Goal: Task Accomplishment & Management: Complete application form

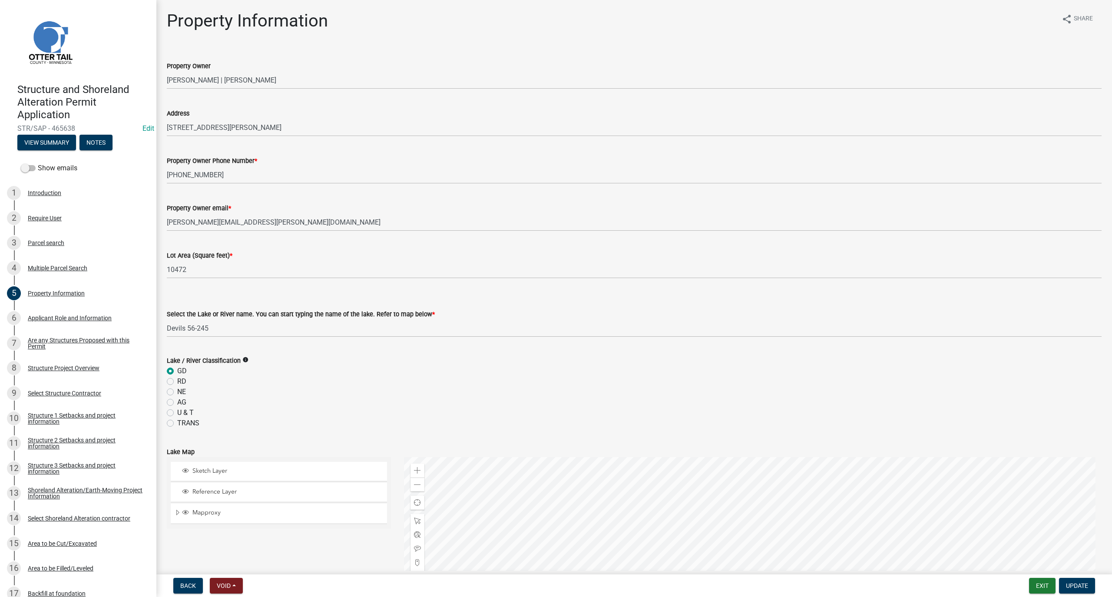
select select "1b3c9c87-7ed8-4260-82f4-93ec7467fd5d"
select select "9f52d7c9-96dd-4370-b810-ce091165f7c2"
click at [1041, 584] on button "Exit" at bounding box center [1042, 586] width 26 height 16
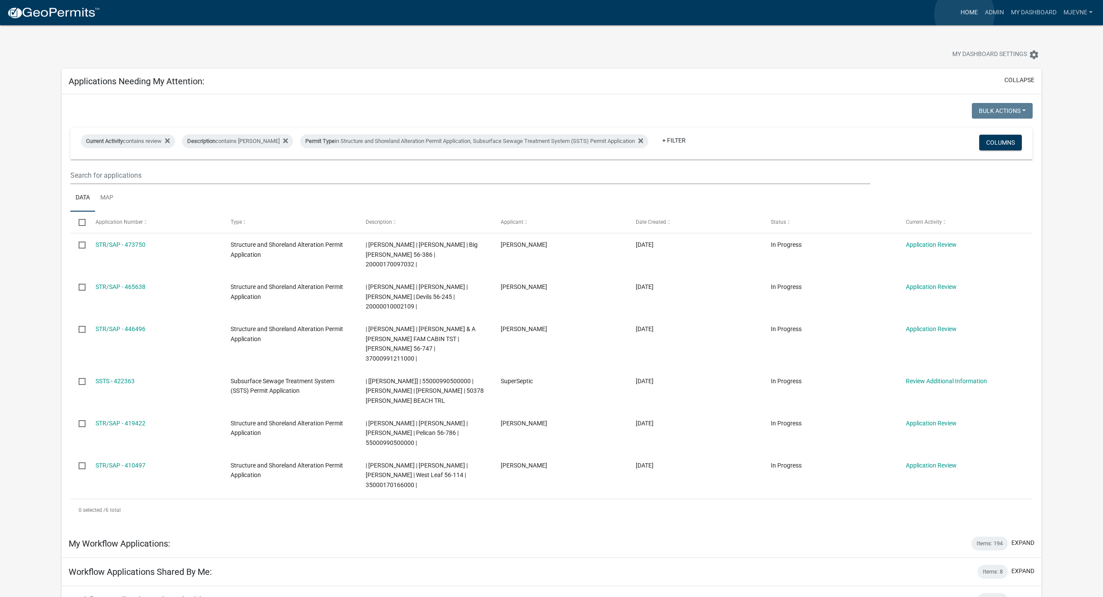
click at [965, 14] on link "Home" at bounding box center [969, 12] width 24 height 17
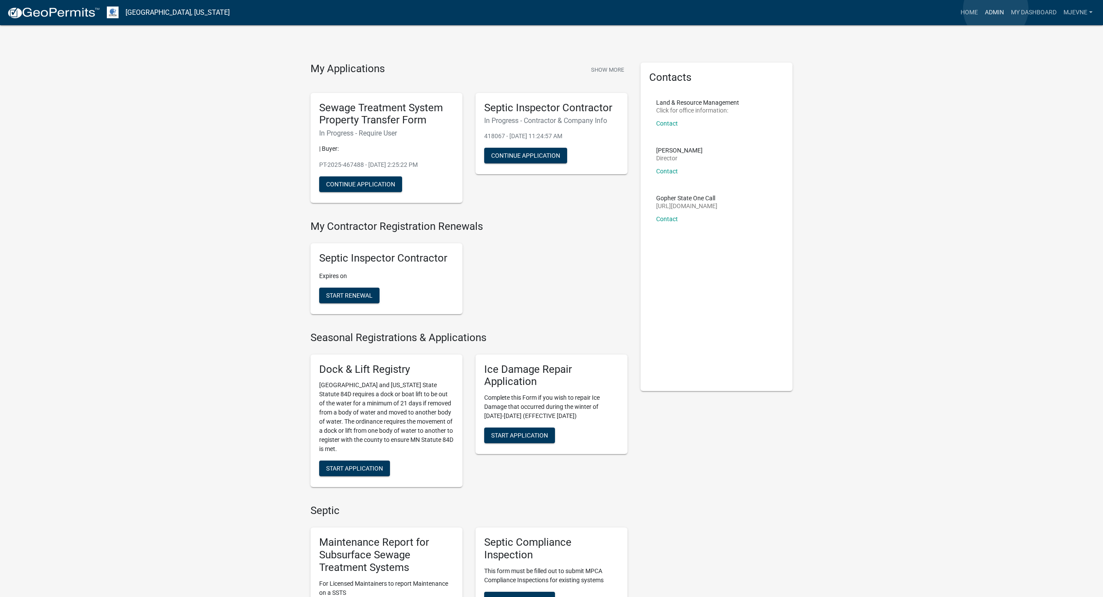
click at [996, 9] on link "Admin" at bounding box center [995, 12] width 26 height 17
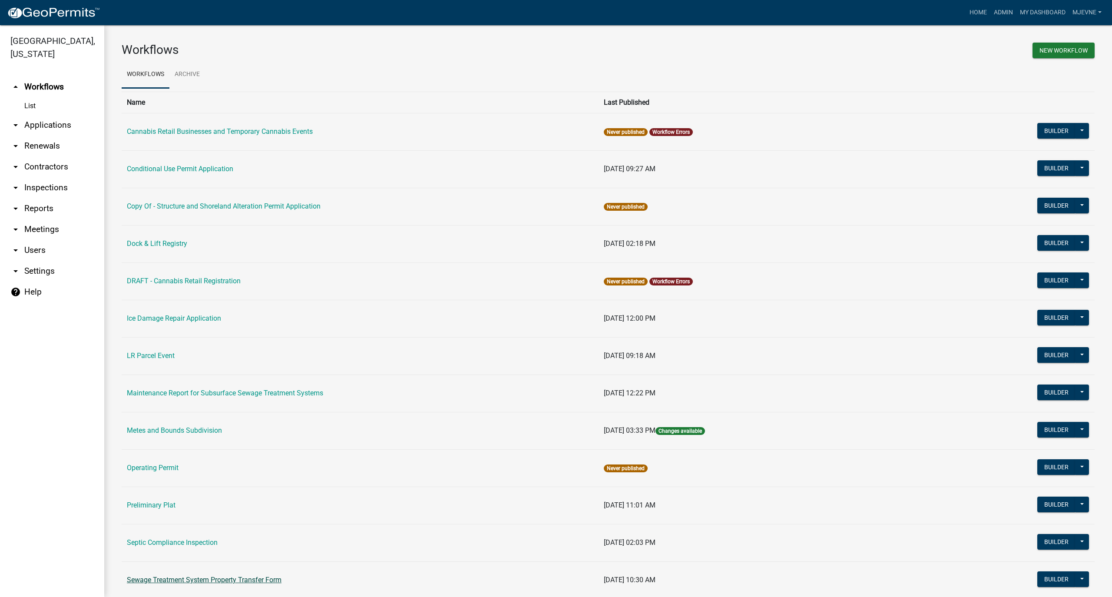
click at [226, 581] on link "Sewage Treatment System Property Transfer Form" at bounding box center [204, 579] width 155 height 8
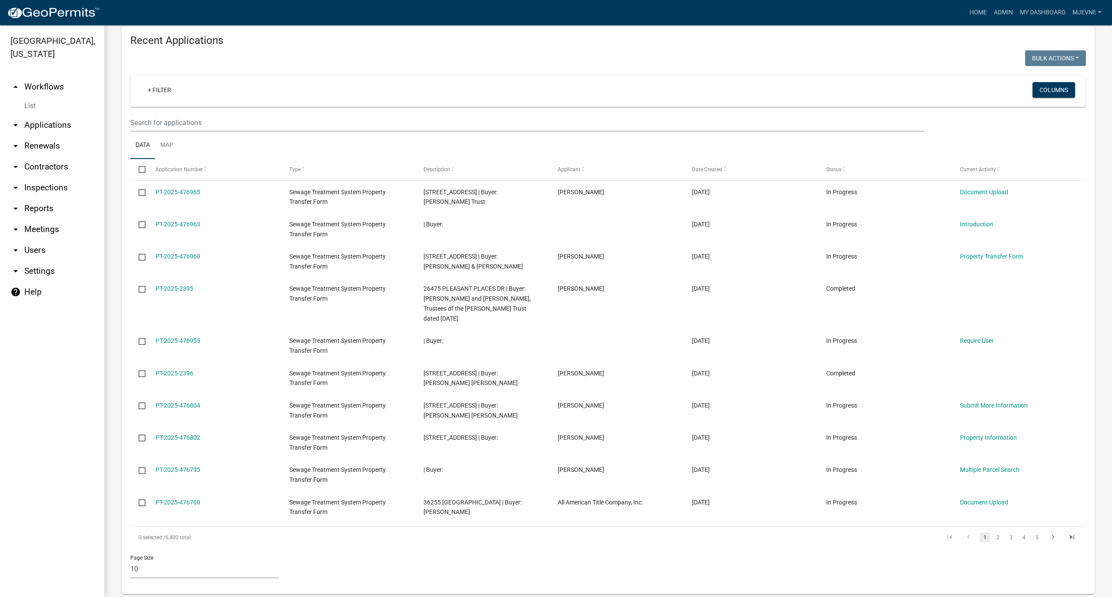
scroll to position [331, 0]
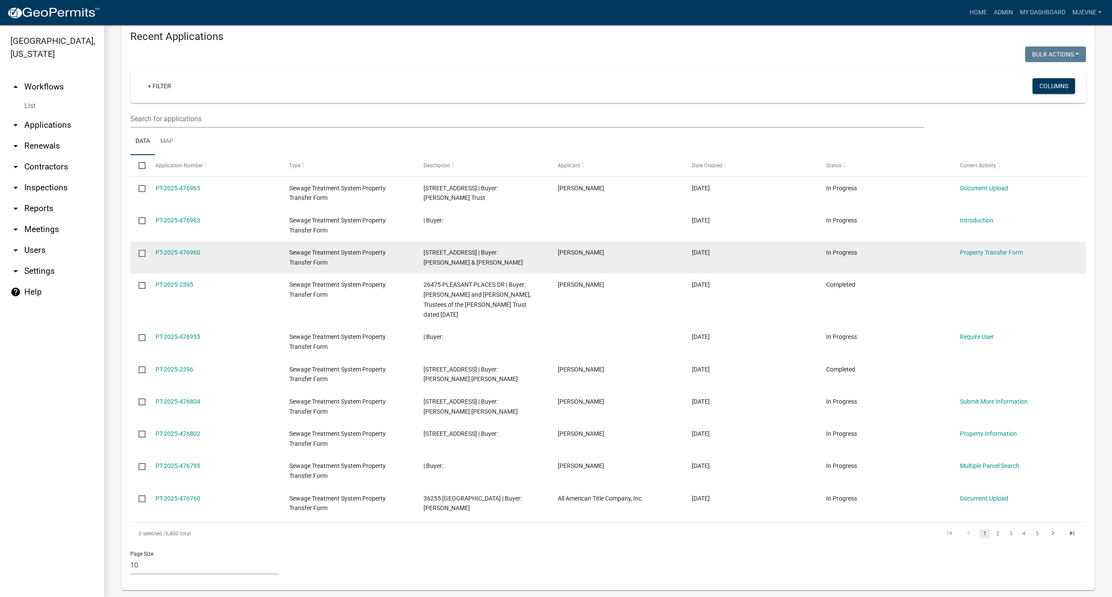
click at [489, 256] on div "[STREET_ADDRESS] | Buyer: [PERSON_NAME] & [PERSON_NAME]" at bounding box center [481, 258] width 117 height 20
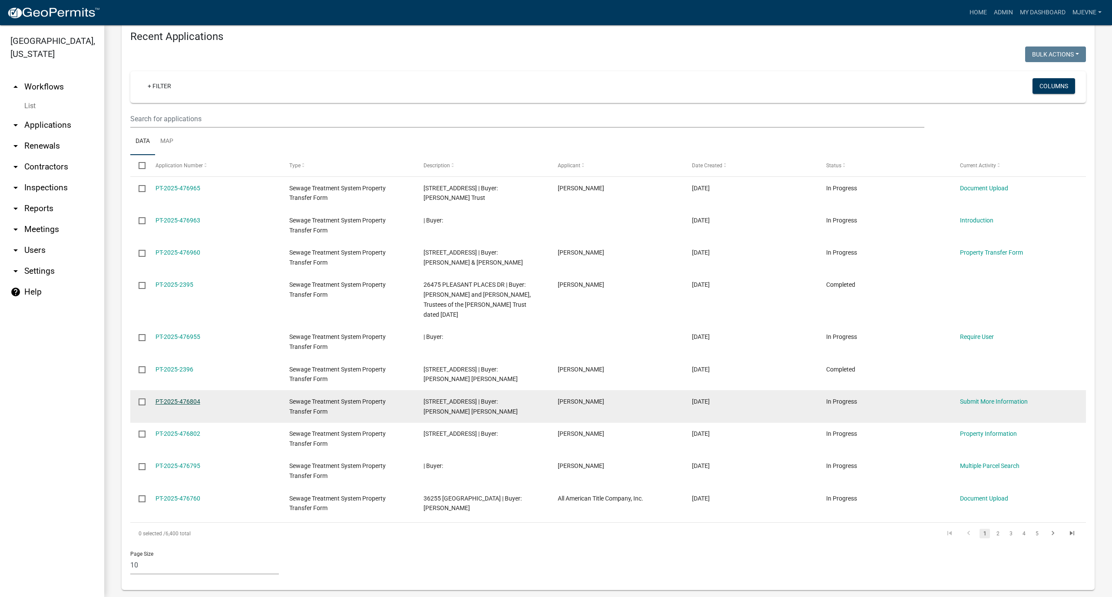
click at [174, 398] on link "PT-2025-476804" at bounding box center [177, 401] width 45 height 7
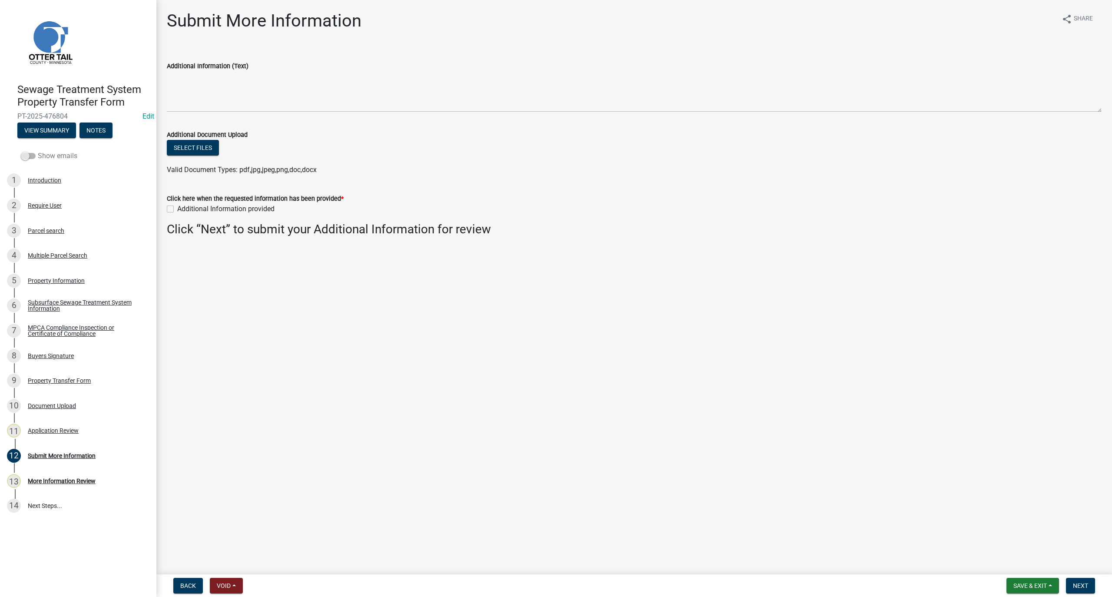
click at [30, 153] on span at bounding box center [28, 156] width 15 height 6
click at [38, 151] on input "Show emails" at bounding box center [38, 151] width 0 height 0
click at [67, 482] on div "More Information Required Email" at bounding box center [72, 481] width 89 height 6
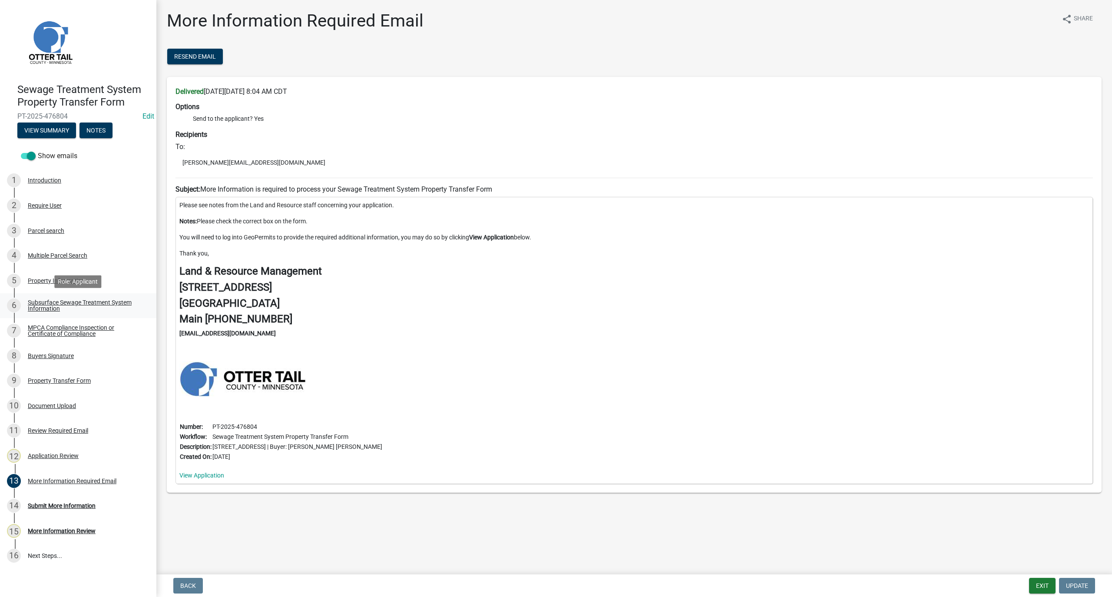
click at [46, 303] on div "Subsurface Sewage Treatment System Information" at bounding box center [85, 305] width 115 height 12
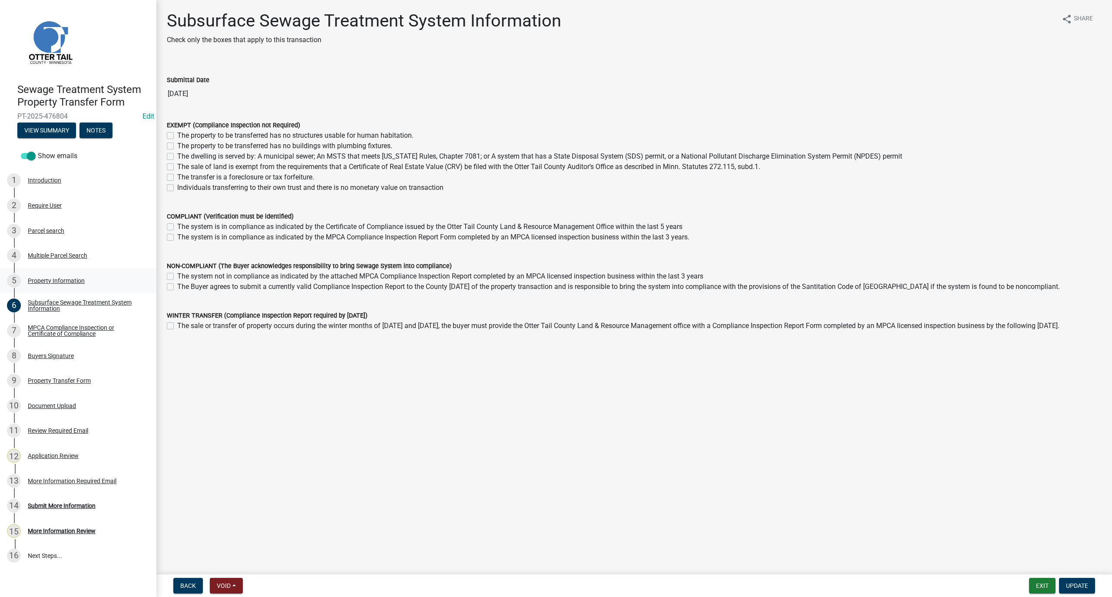
drag, startPoint x: 49, startPoint y: 277, endPoint x: 37, endPoint y: 278, distance: 11.4
click at [37, 278] on div "Property Information" at bounding box center [56, 281] width 57 height 6
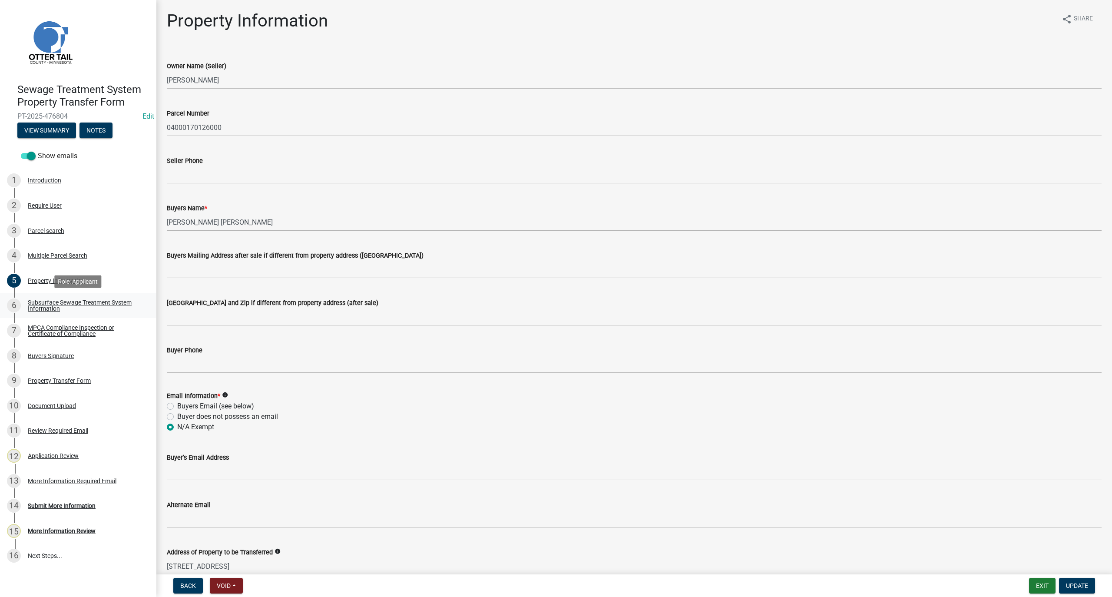
click at [47, 306] on div "Subsurface Sewage Treatment System Information" at bounding box center [85, 305] width 115 height 12
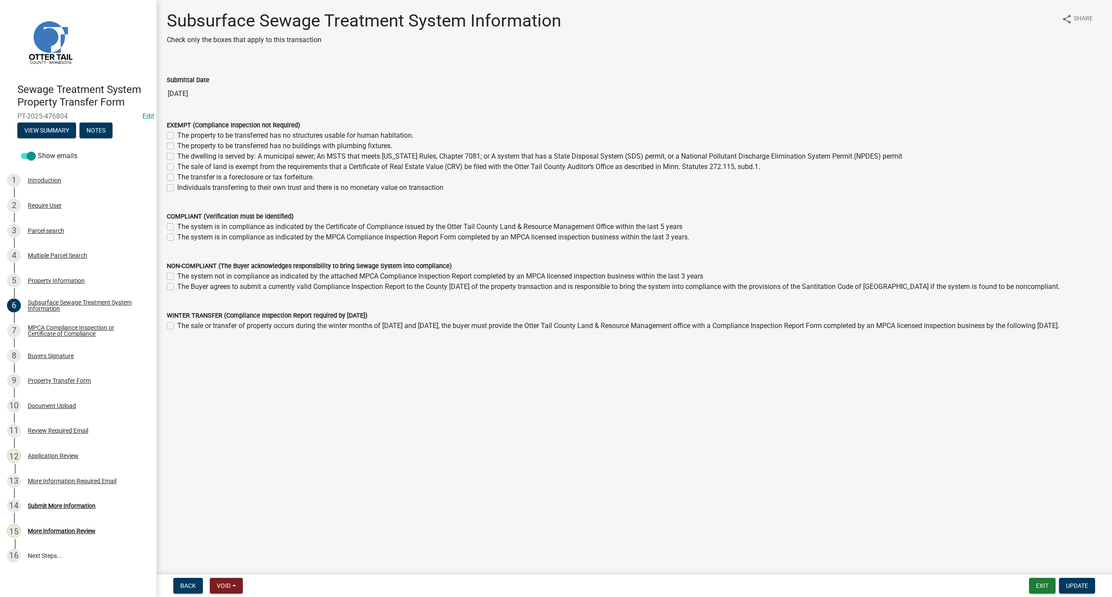
click at [177, 167] on label "The sale of land is exempt from the requirements that a Certificate of Real Est…" at bounding box center [468, 167] width 583 height 10
click at [177, 167] on input "The sale of land is exempt from the requirements that a Certificate of Real Est…" at bounding box center [180, 165] width 6 height 6
checkbox input "true"
checkbox input "false"
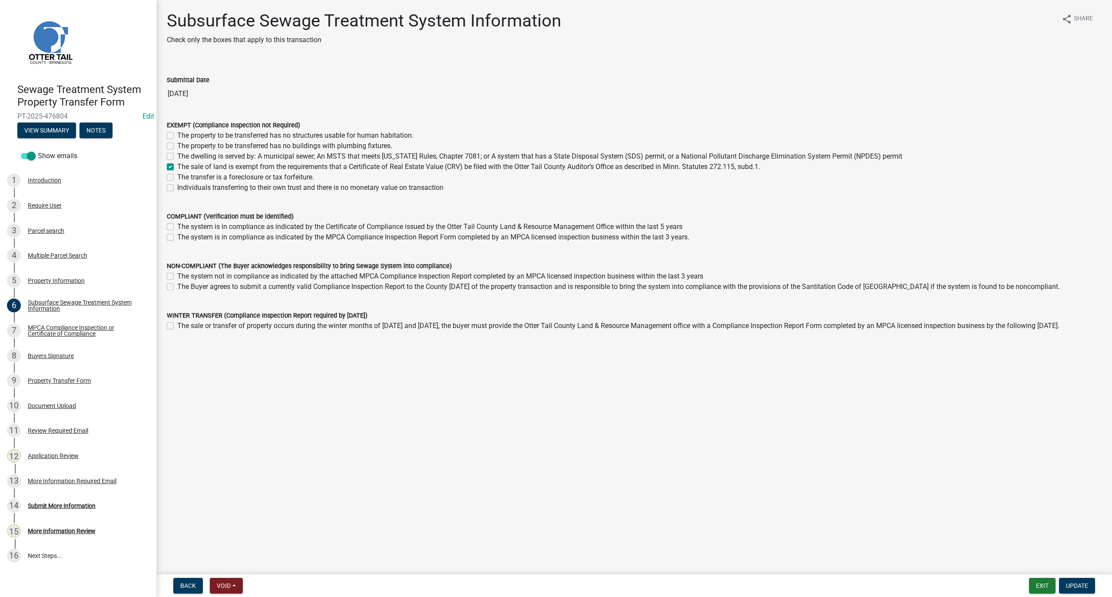
checkbox input "false"
checkbox input "true"
checkbox input "false"
click at [1076, 583] on span "Update" at bounding box center [1077, 585] width 22 height 7
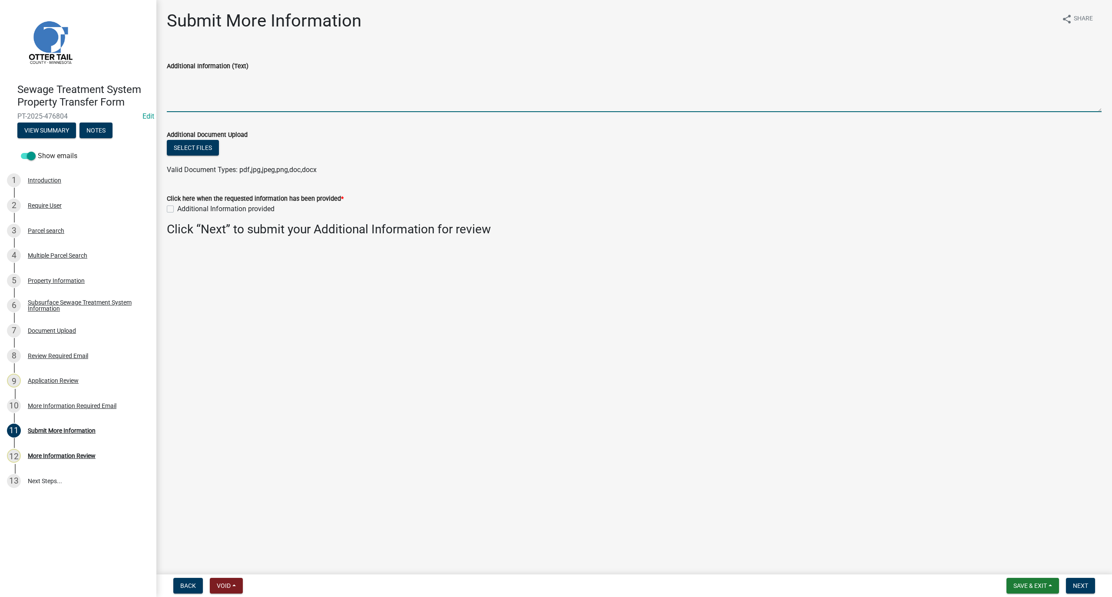
click at [205, 91] on textarea "Additional Information (Text)" at bounding box center [634, 91] width 935 height 41
type textarea "No CRV required"
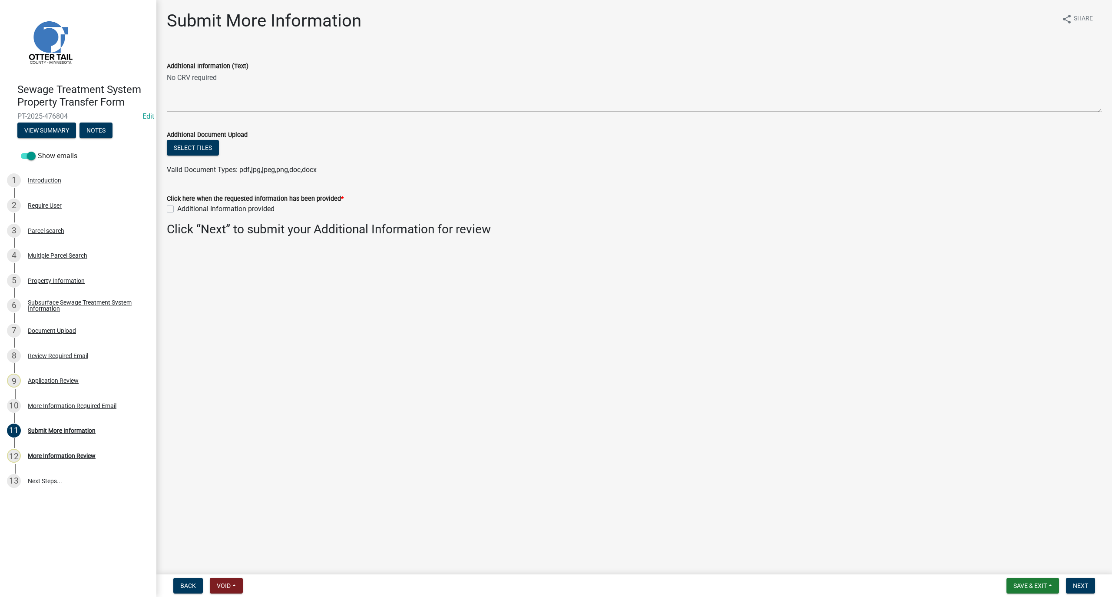
click at [166, 212] on div "Click here when the requested information has been provided * Additional Inform…" at bounding box center [634, 198] width 948 height 31
click at [177, 207] on label "Additional Information provided" at bounding box center [225, 209] width 97 height 10
click at [177, 207] on input "Additional Information provided" at bounding box center [180, 207] width 6 height 6
checkbox input "true"
click at [1077, 583] on span "Next" at bounding box center [1080, 585] width 15 height 7
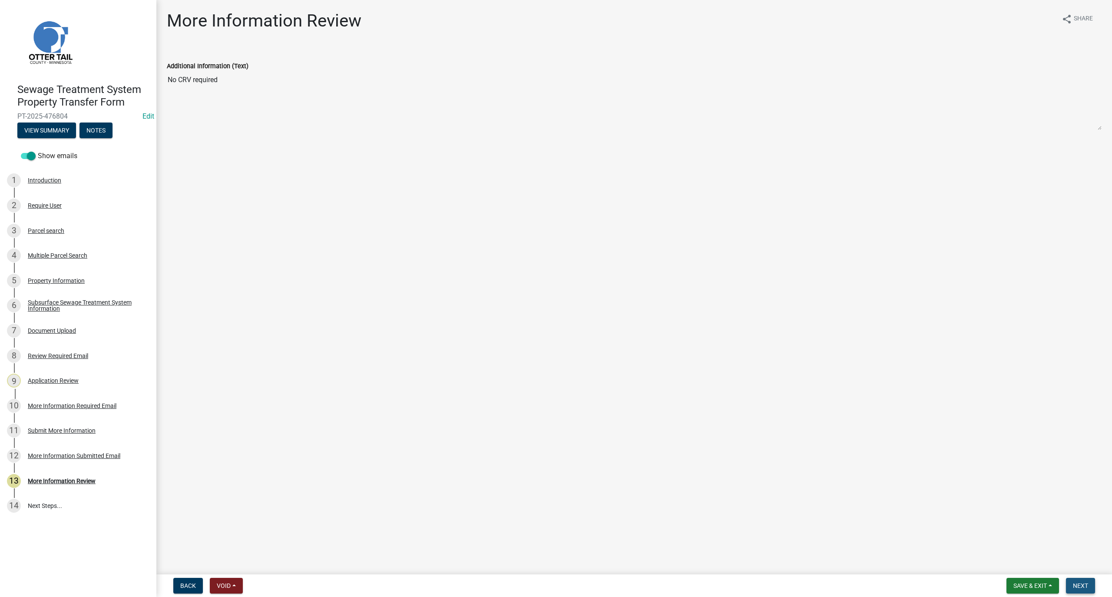
click at [1074, 585] on span "Next" at bounding box center [1080, 585] width 15 height 7
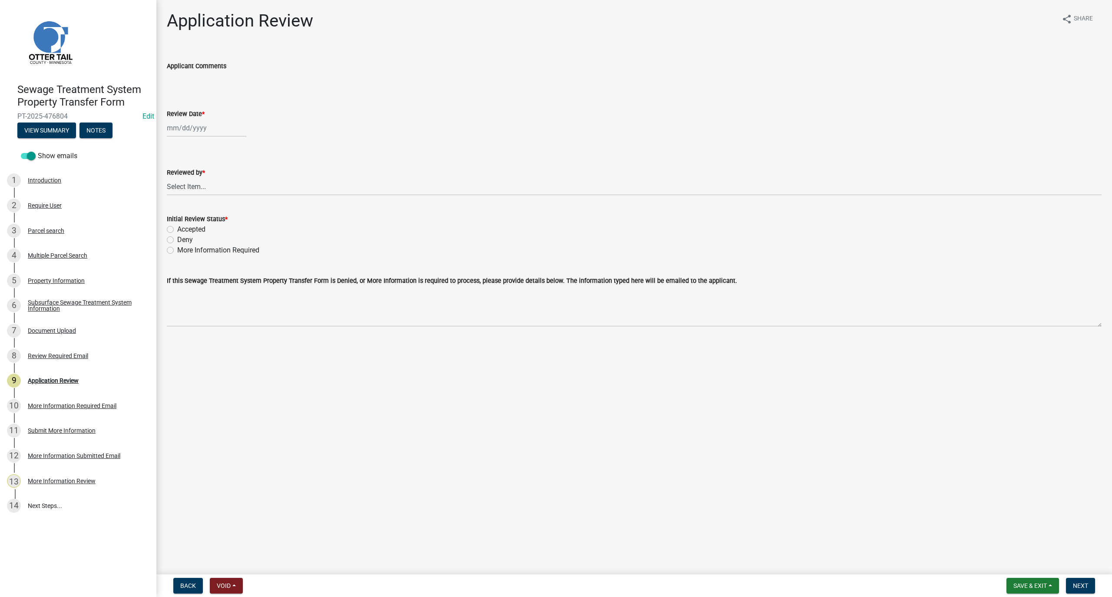
click at [198, 120] on input "Review Date *" at bounding box center [206, 128] width 79 height 18
select select "9"
select select "2025"
click at [221, 186] on div "11" at bounding box center [217, 188] width 14 height 14
type input "[DATE]"
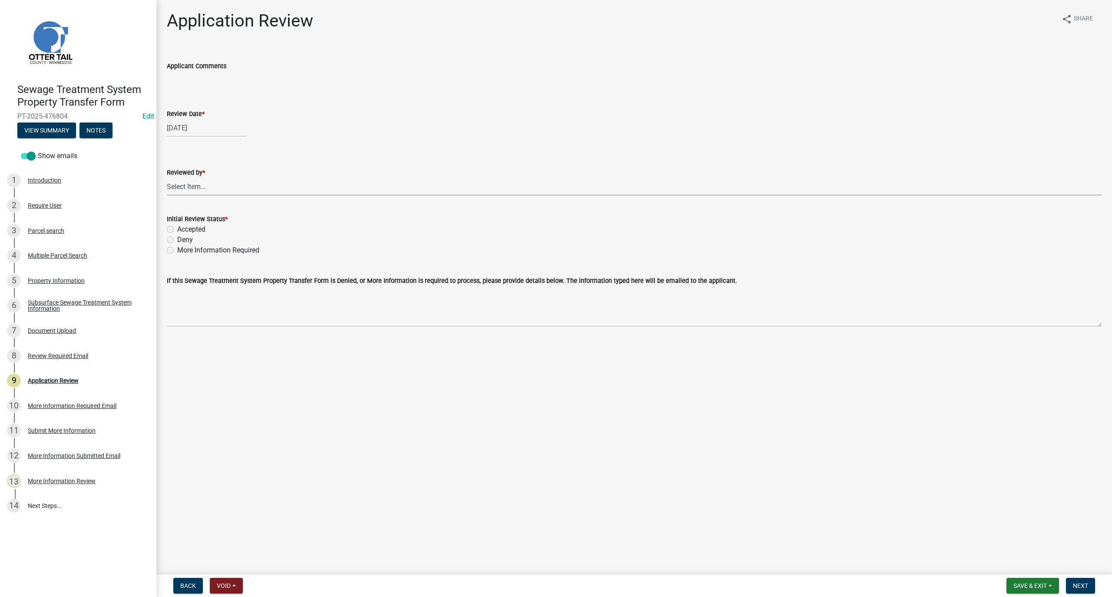
click at [178, 189] on select "Select Item... [PERSON_NAME] [PERSON_NAME] [PERSON_NAME] [PERSON_NAME] [PERSON_…" at bounding box center [634, 187] width 935 height 18
click at [167, 178] on select "Select Item... [PERSON_NAME] [PERSON_NAME] [PERSON_NAME] [PERSON_NAME] [PERSON_…" at bounding box center [634, 187] width 935 height 18
select select "b4c12476-3918-4c31-b34d-126d47b866fd"
click at [174, 228] on div "Accepted" at bounding box center [634, 229] width 935 height 10
click at [177, 228] on label "Accepted" at bounding box center [191, 229] width 28 height 10
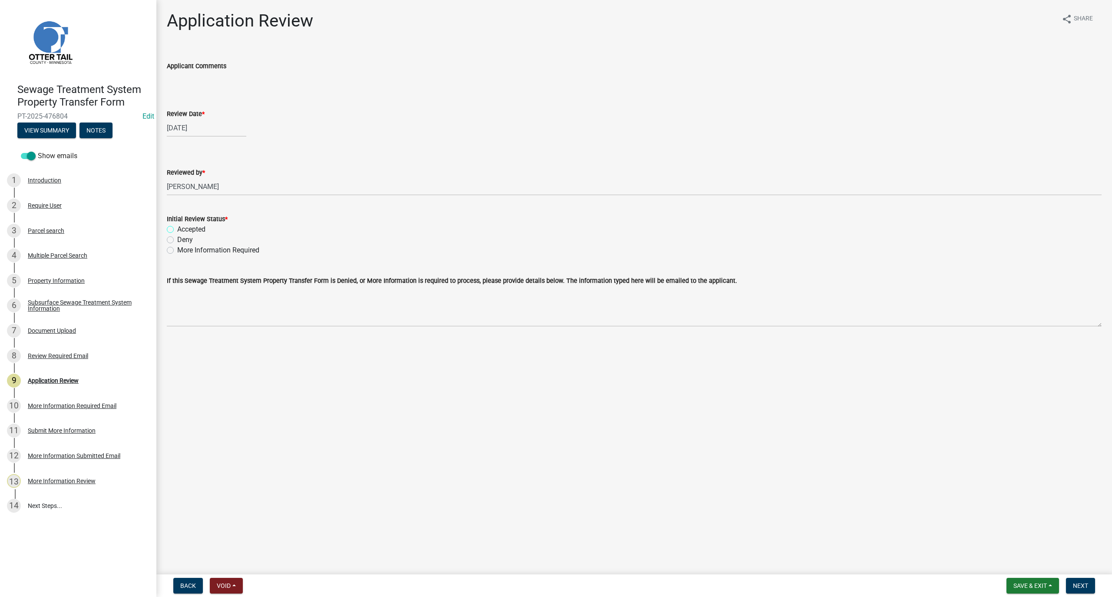
click at [177, 228] on input "Accepted" at bounding box center [180, 227] width 6 height 6
radio input "true"
click at [1077, 584] on span "Next" at bounding box center [1080, 585] width 15 height 7
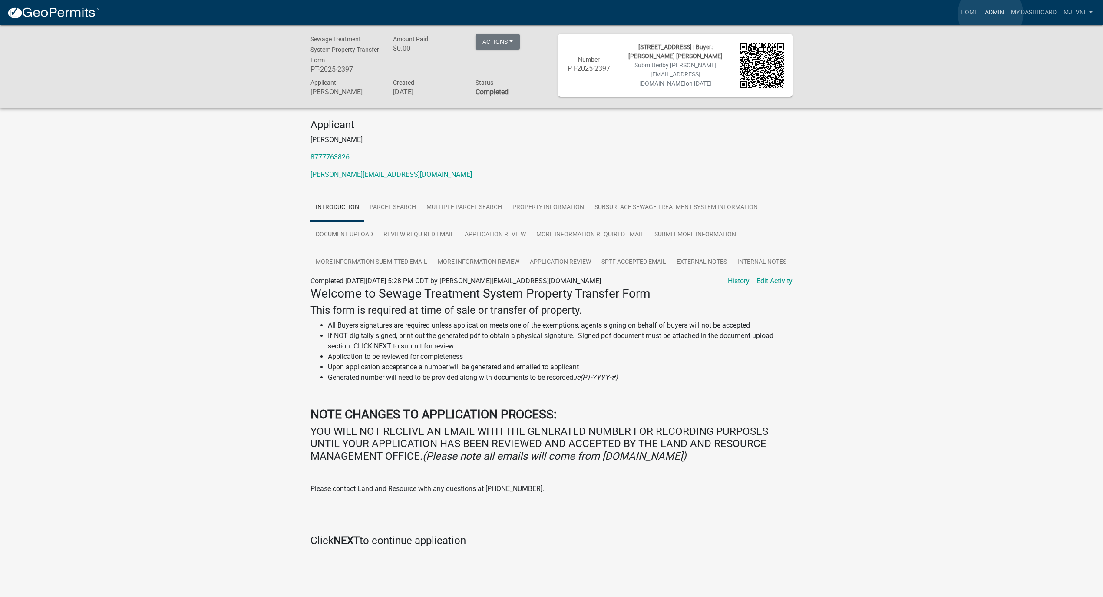
click at [991, 14] on link "Admin" at bounding box center [995, 12] width 26 height 17
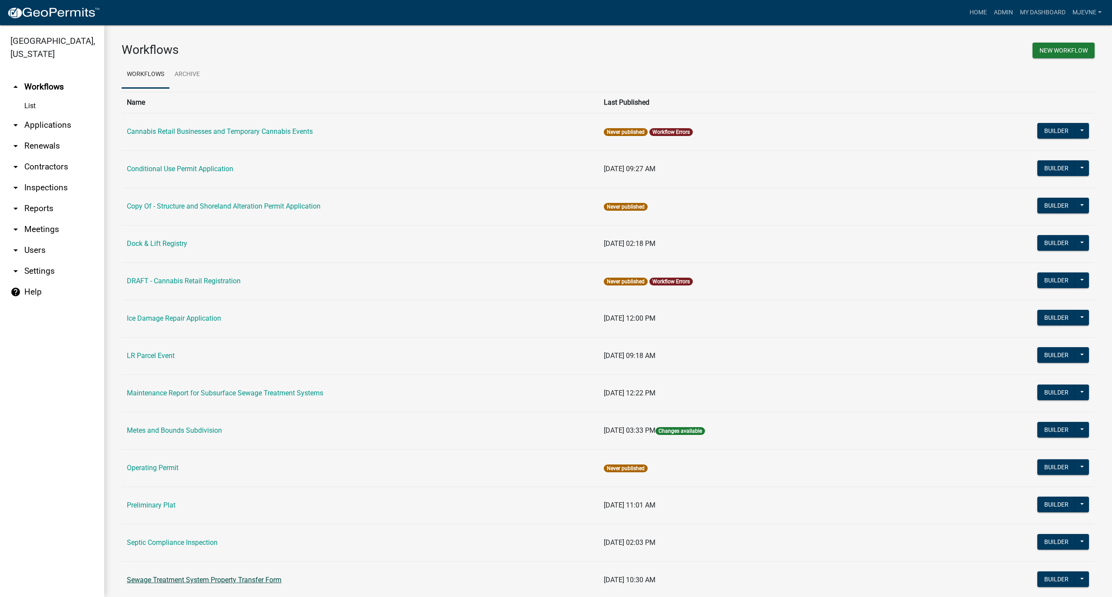
click at [225, 581] on link "Sewage Treatment System Property Transfer Form" at bounding box center [204, 579] width 155 height 8
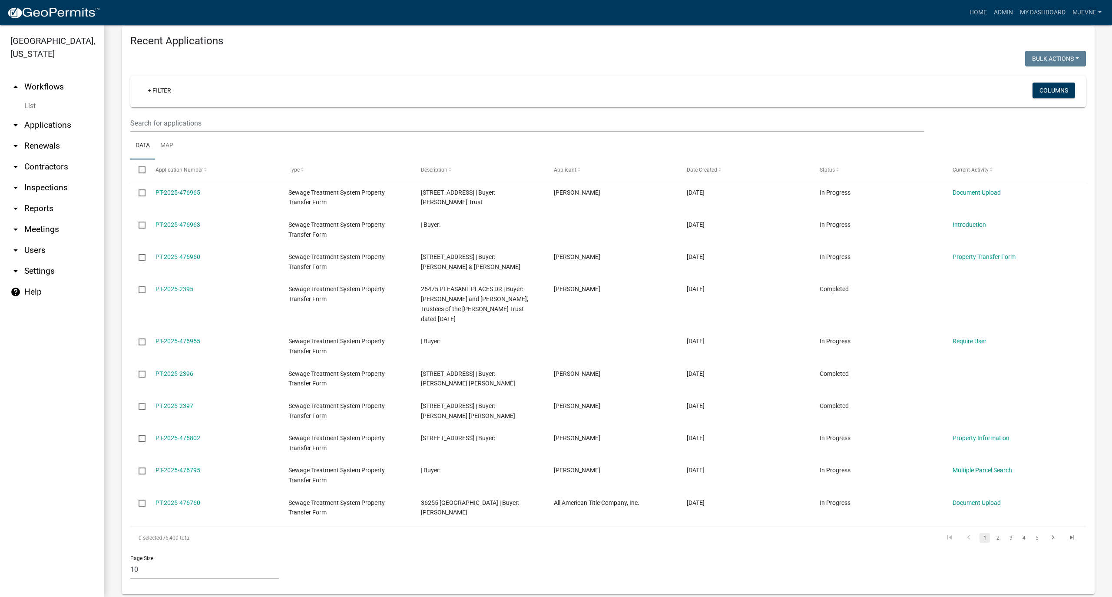
scroll to position [331, 0]
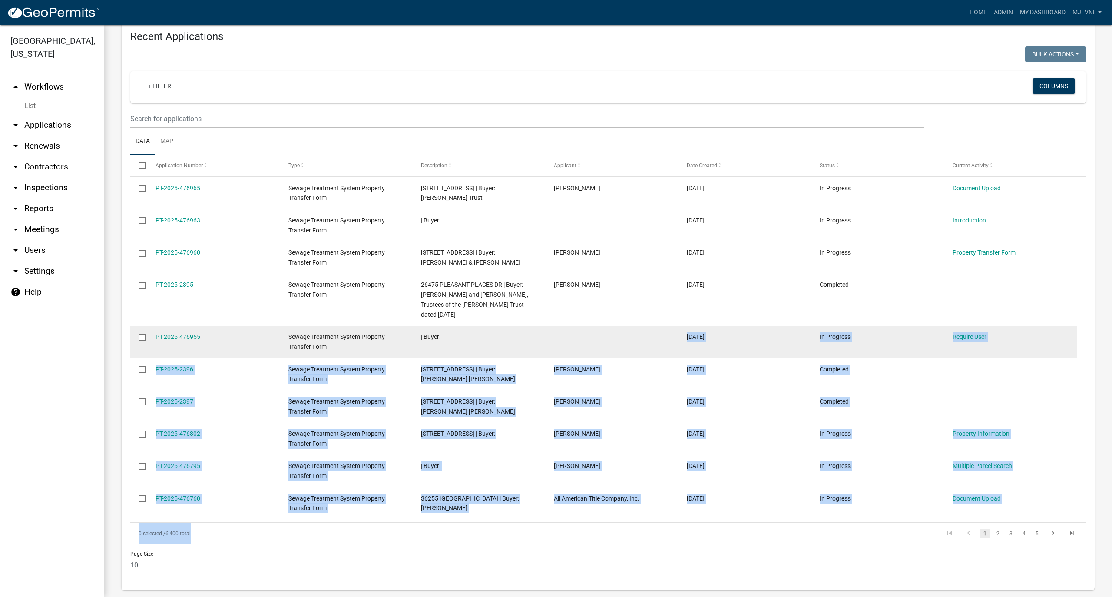
drag, startPoint x: 670, startPoint y: 530, endPoint x: 555, endPoint y: 344, distance: 218.0
click at [555, 344] on div "Select Application Number Type Description Applicant Date Created Status Curren…" at bounding box center [607, 349] width 955 height 389
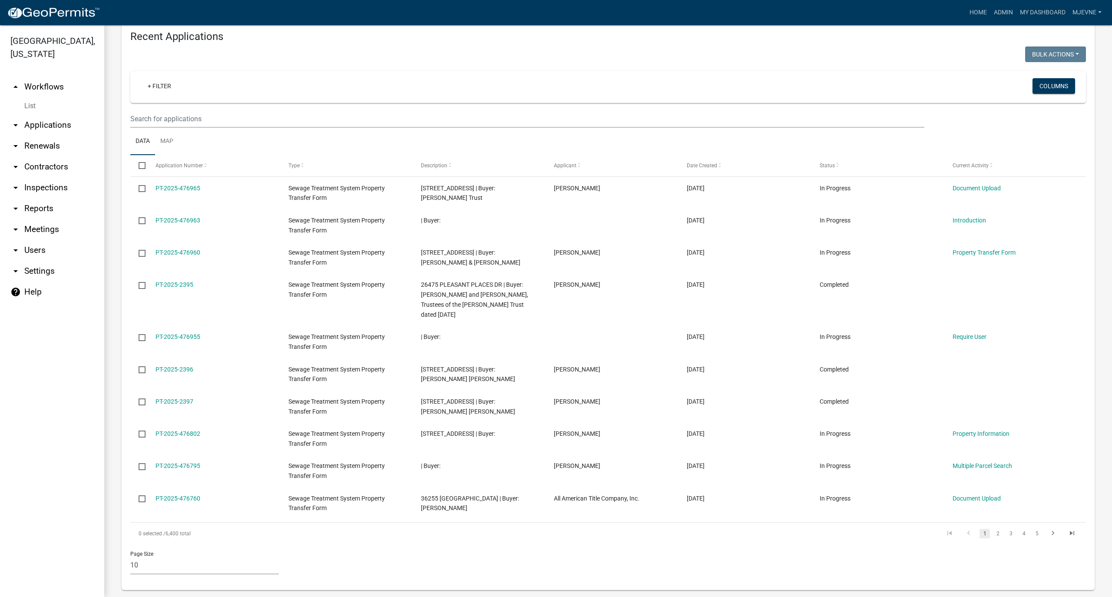
click at [461, 544] on div "Page Size 10 25 50 100" at bounding box center [608, 562] width 969 height 37
click at [992, 529] on link "2" at bounding box center [997, 534] width 10 height 10
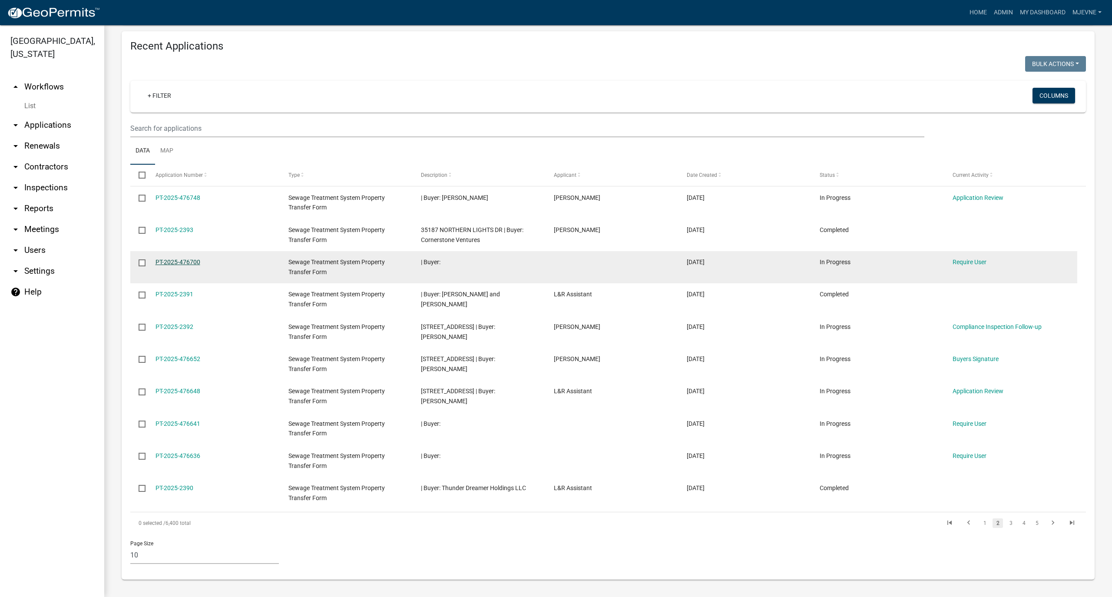
click at [172, 263] on link "PT-2025-476700" at bounding box center [177, 261] width 45 height 7
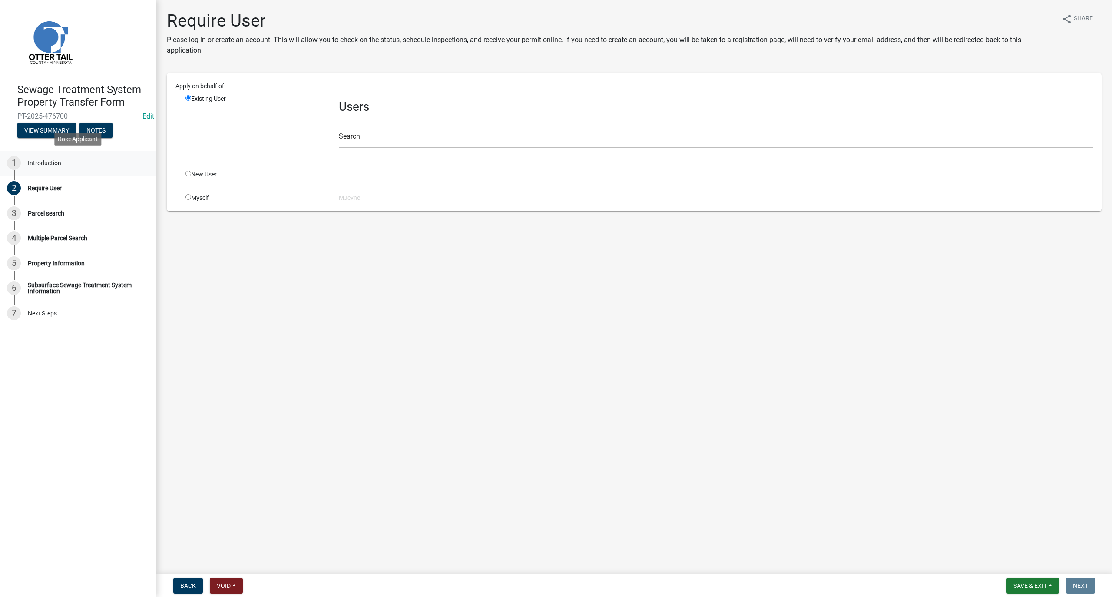
click at [43, 164] on div "Introduction" at bounding box center [44, 163] width 33 height 6
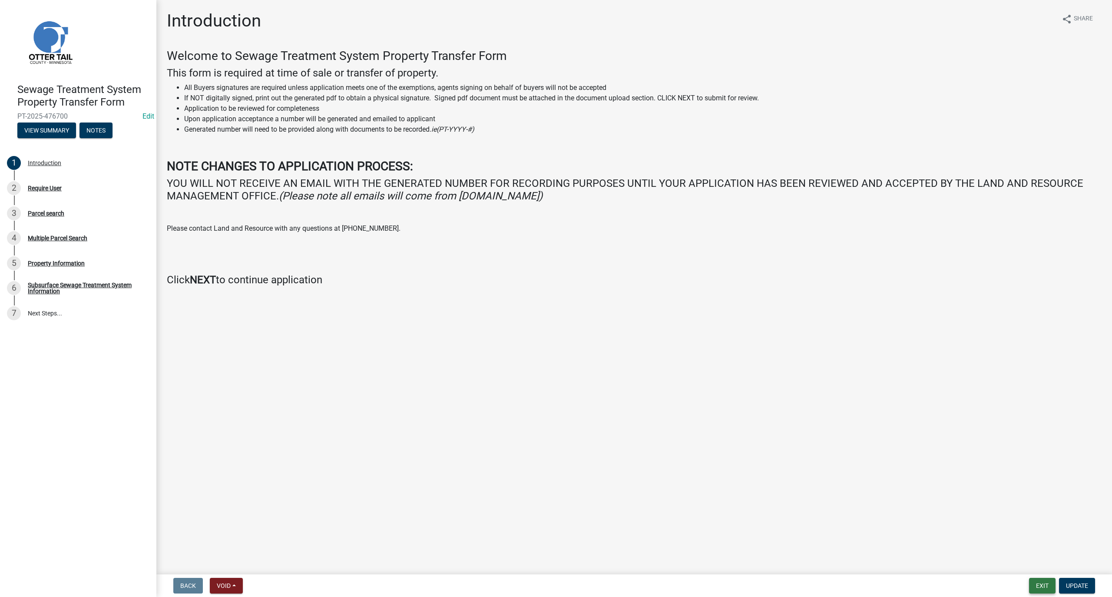
click at [1039, 583] on button "Exit" at bounding box center [1042, 586] width 26 height 16
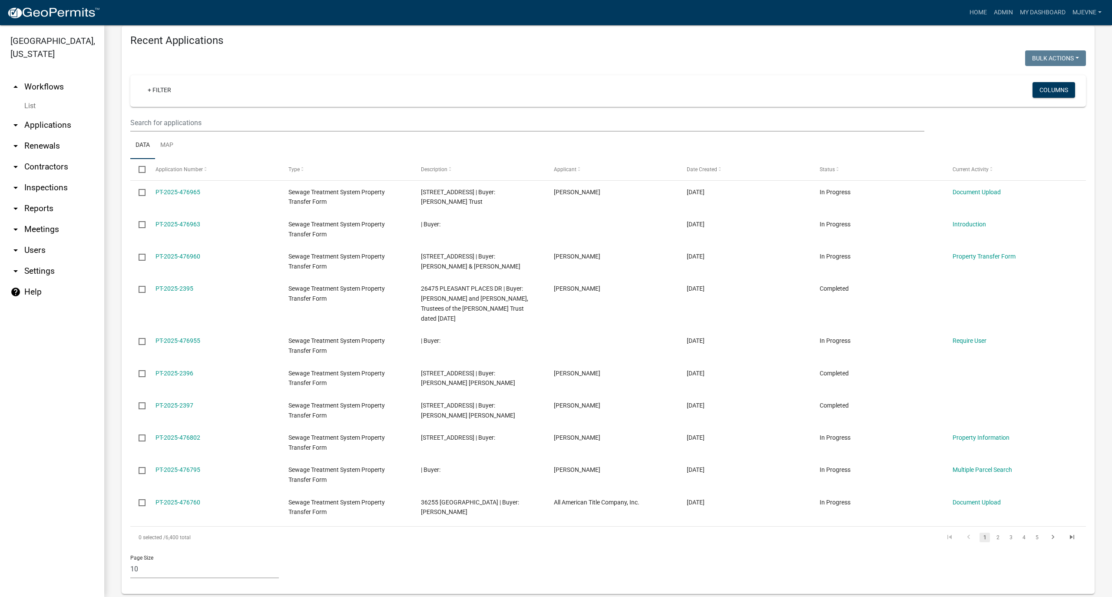
scroll to position [331, 0]
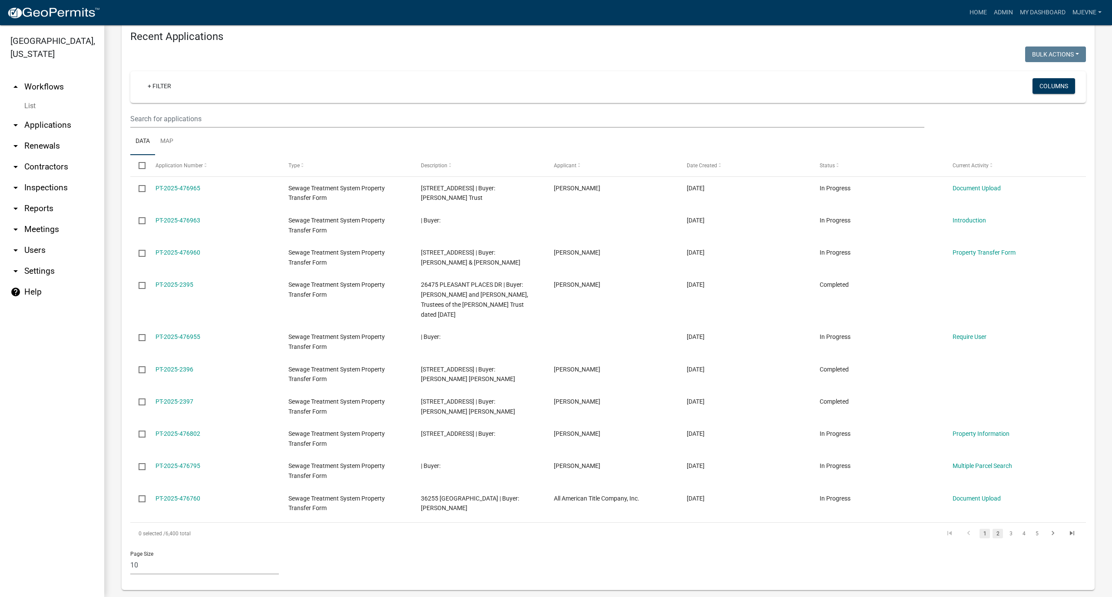
click at [992, 529] on link "2" at bounding box center [997, 534] width 10 height 10
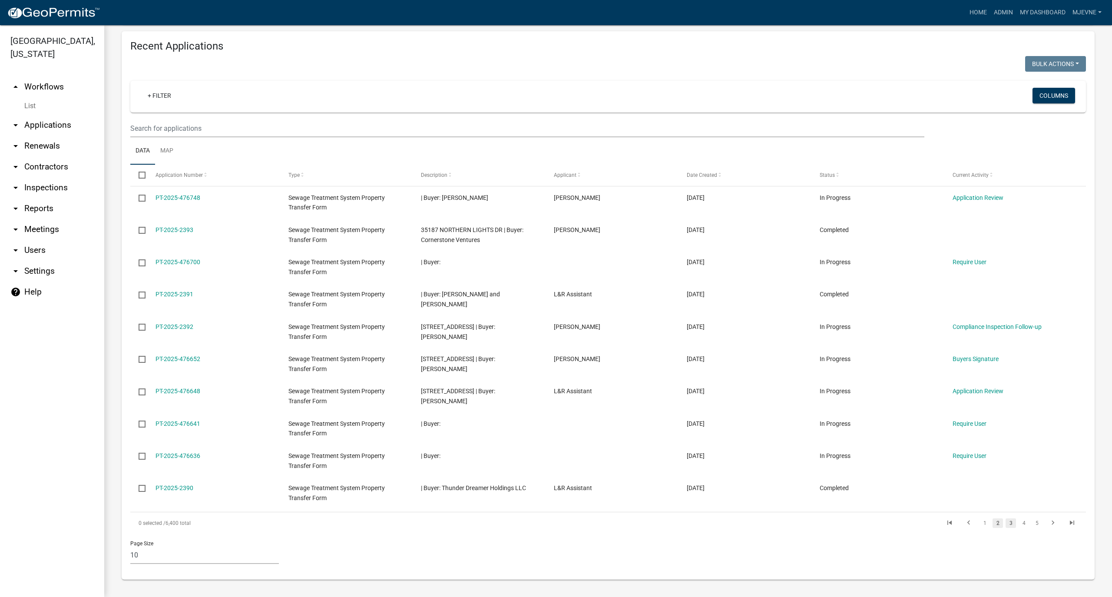
click at [1005, 526] on link "3" at bounding box center [1010, 523] width 10 height 10
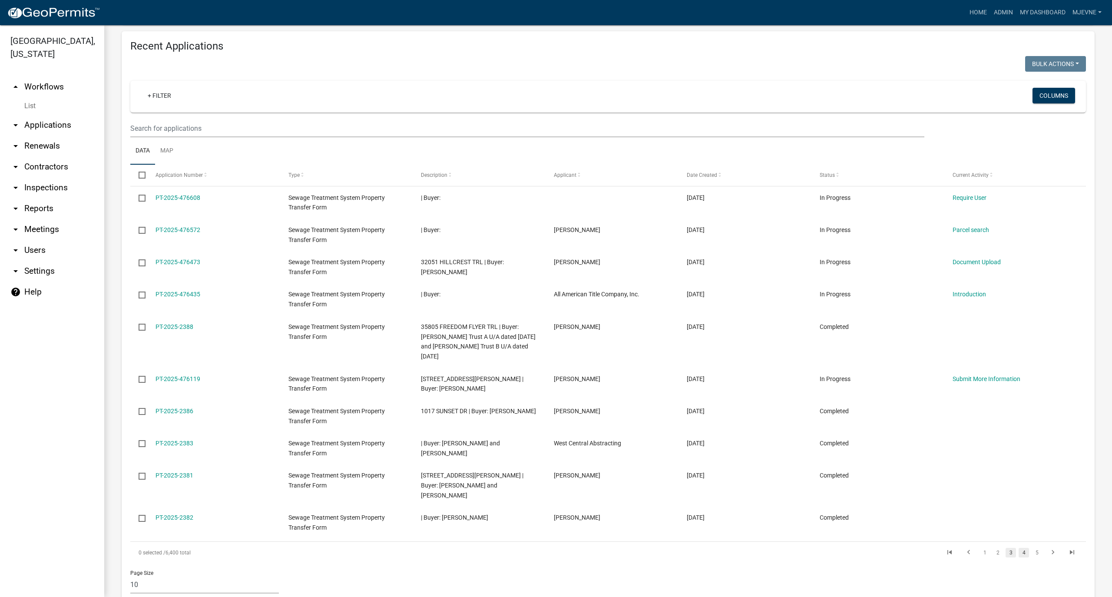
click at [1018, 548] on link "4" at bounding box center [1023, 553] width 10 height 10
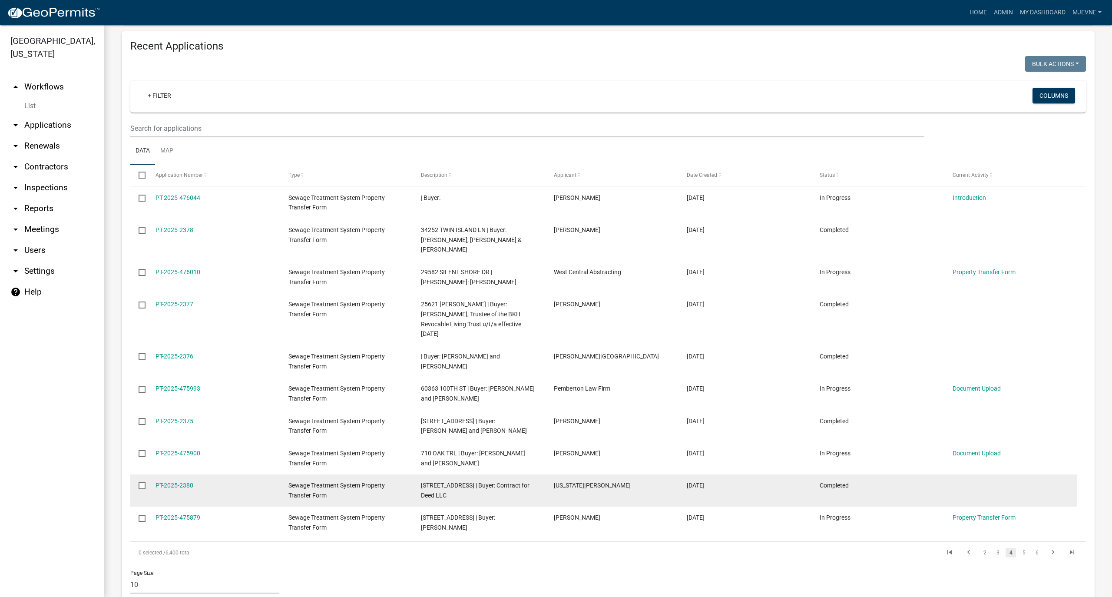
scroll to position [324, 0]
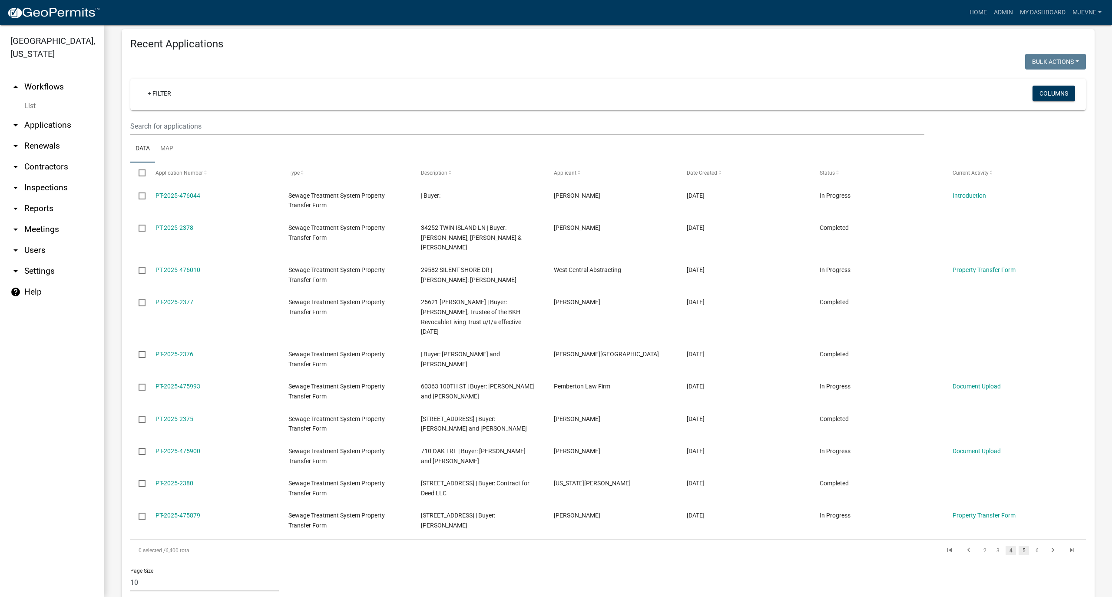
click at [1018, 551] on link "5" at bounding box center [1023, 550] width 10 height 10
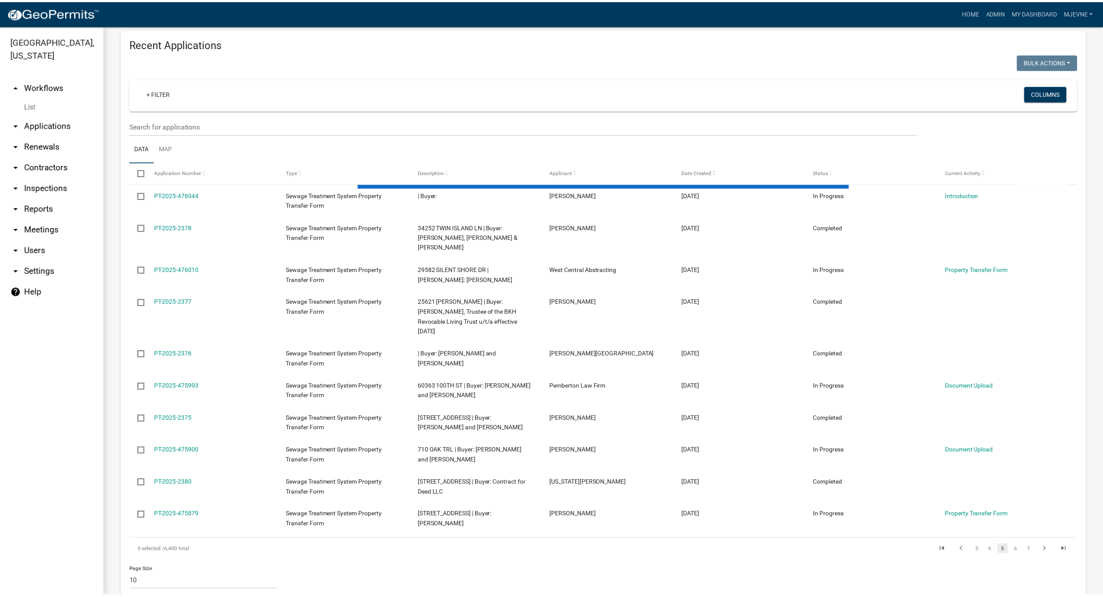
scroll to position [321, 0]
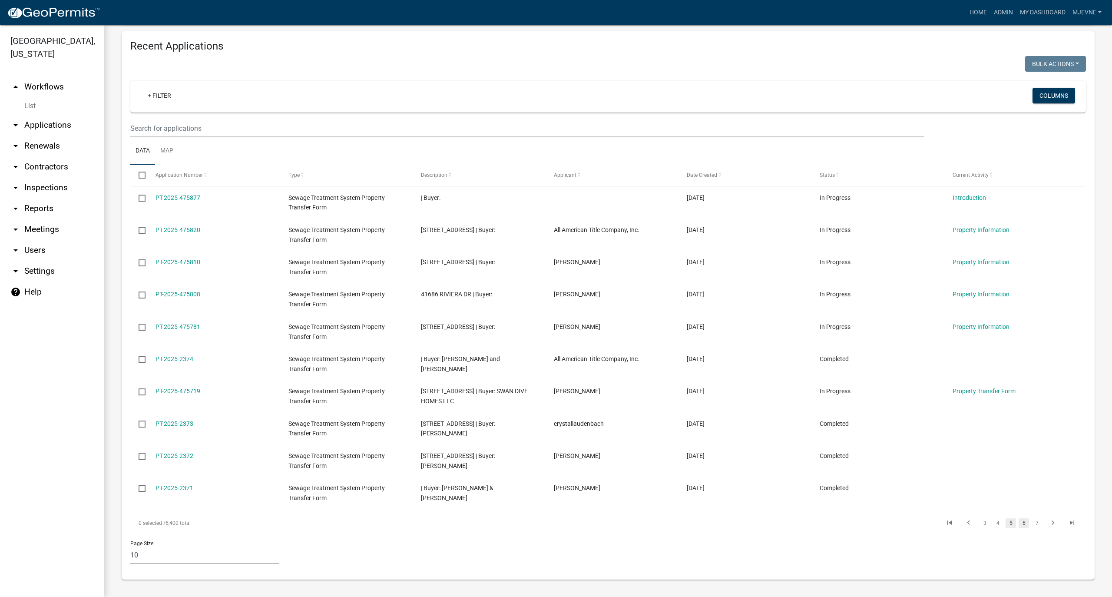
click at [1018, 522] on link "6" at bounding box center [1023, 523] width 10 height 10
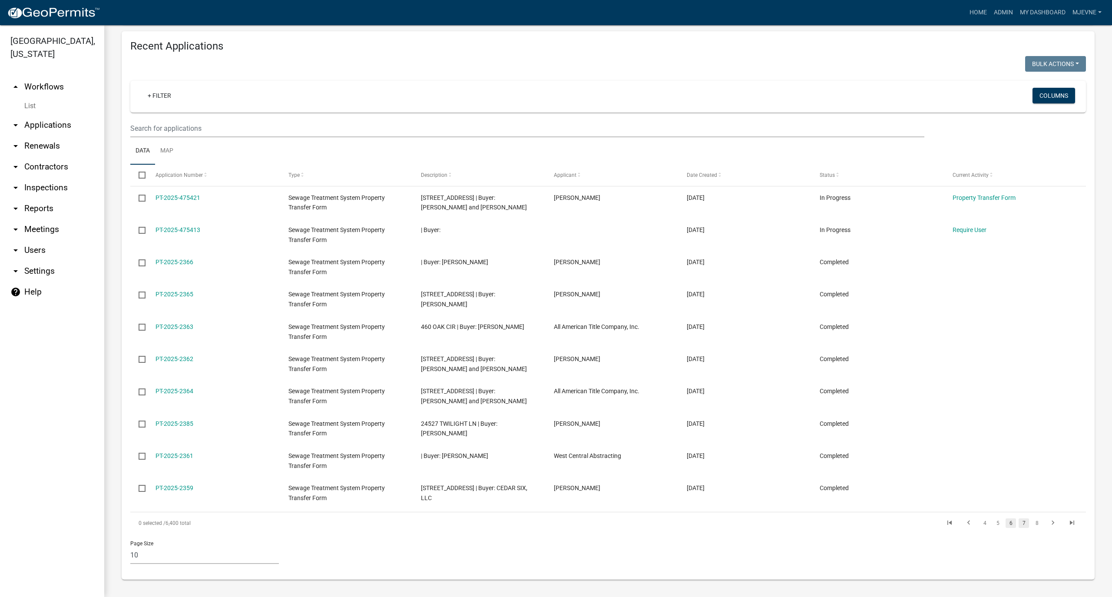
click at [1018, 522] on link "7" at bounding box center [1023, 523] width 10 height 10
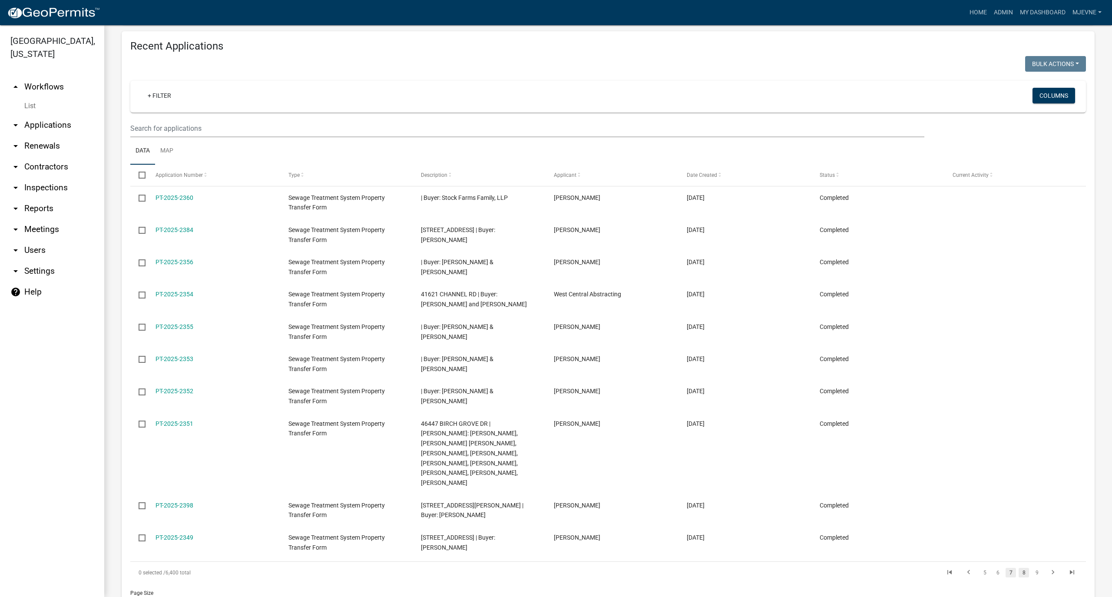
click at [1018, 568] on link "8" at bounding box center [1023, 573] width 10 height 10
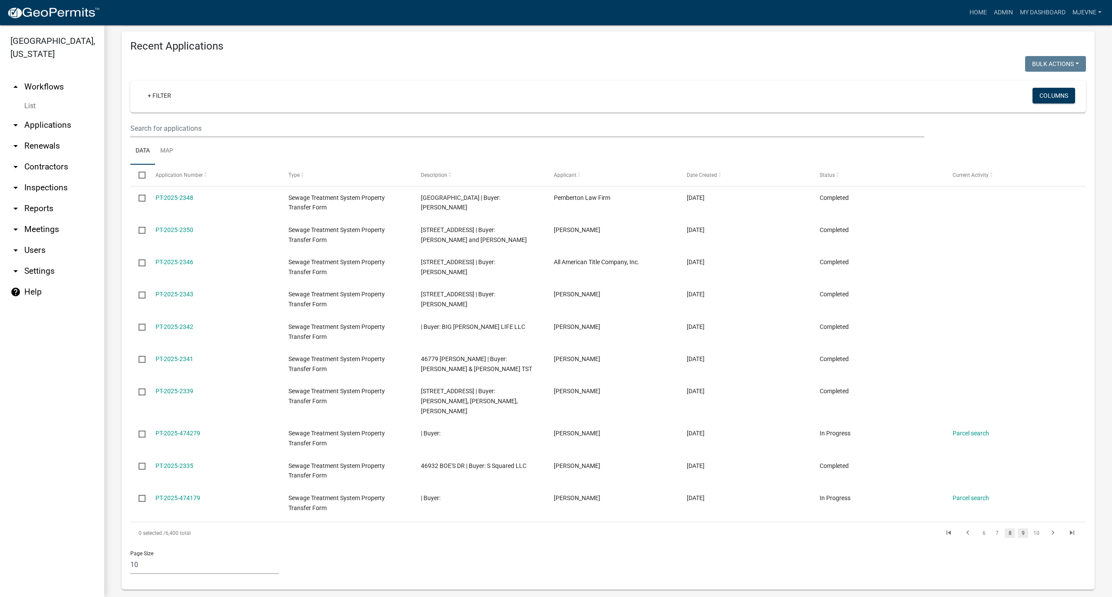
click at [1018, 528] on link "9" at bounding box center [1023, 533] width 10 height 10
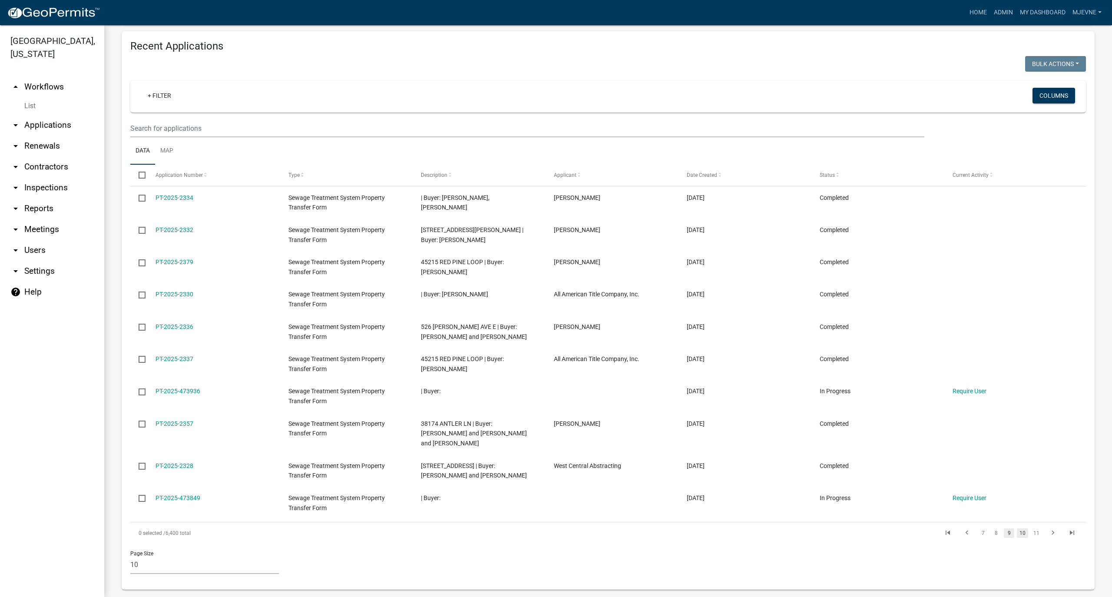
click at [1017, 535] on link "10" at bounding box center [1022, 533] width 11 height 10
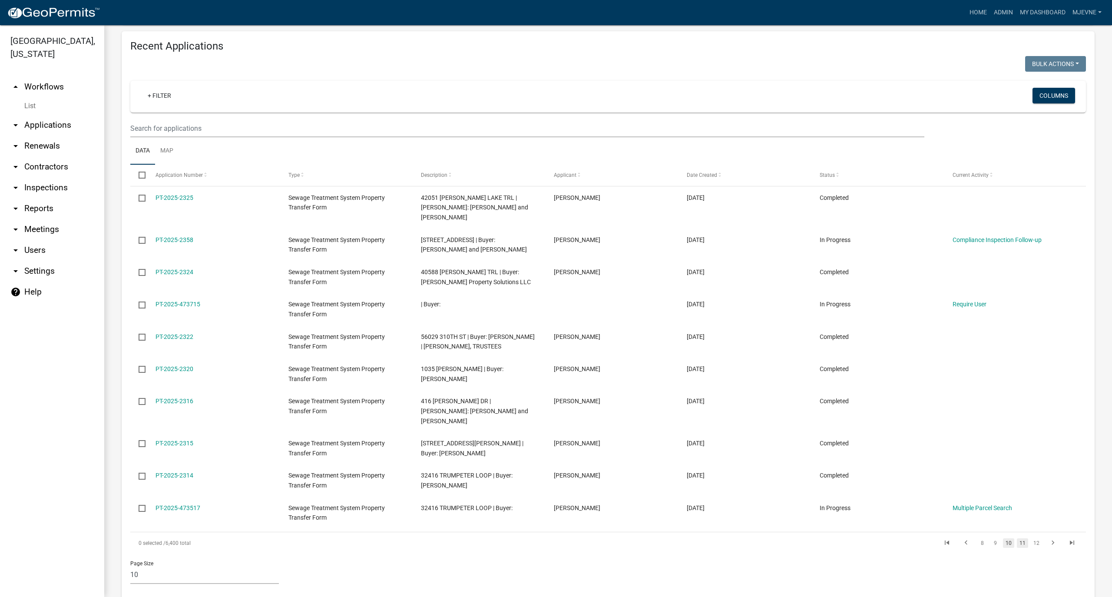
click at [1017, 538] on link "11" at bounding box center [1022, 543] width 11 height 10
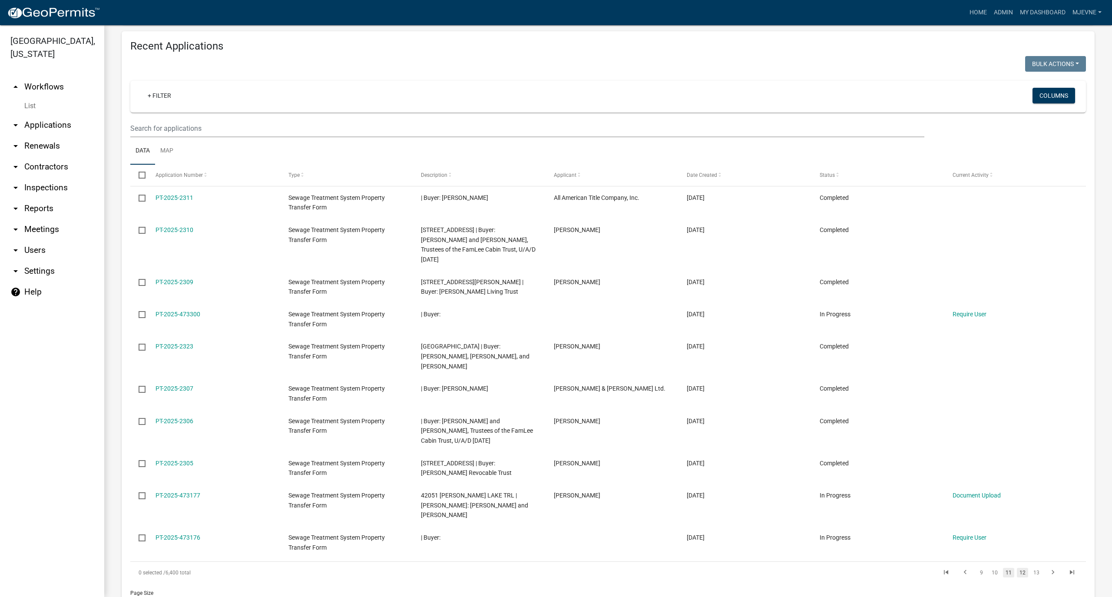
click at [1017, 568] on link "12" at bounding box center [1022, 573] width 11 height 10
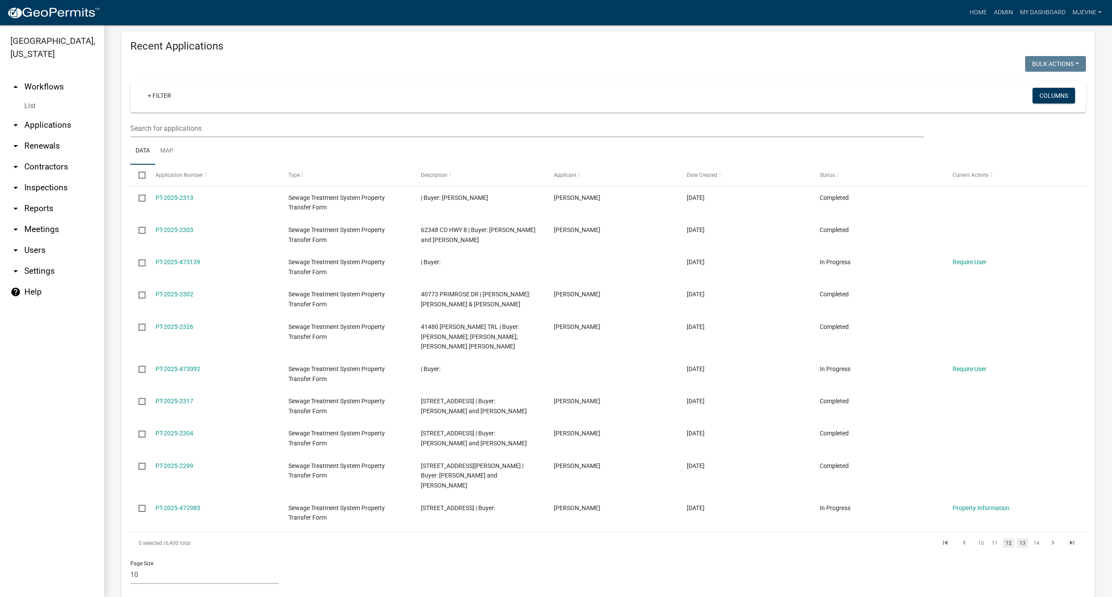
click at [1017, 538] on link "13" at bounding box center [1022, 543] width 11 height 10
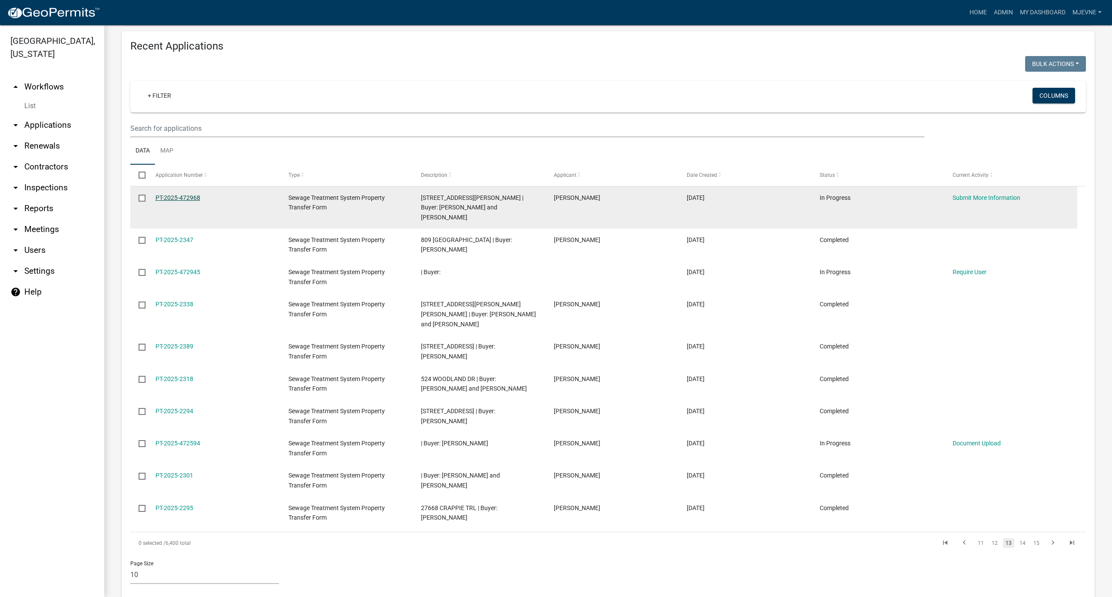
click at [172, 195] on link "PT-2025-472968" at bounding box center [177, 197] width 45 height 7
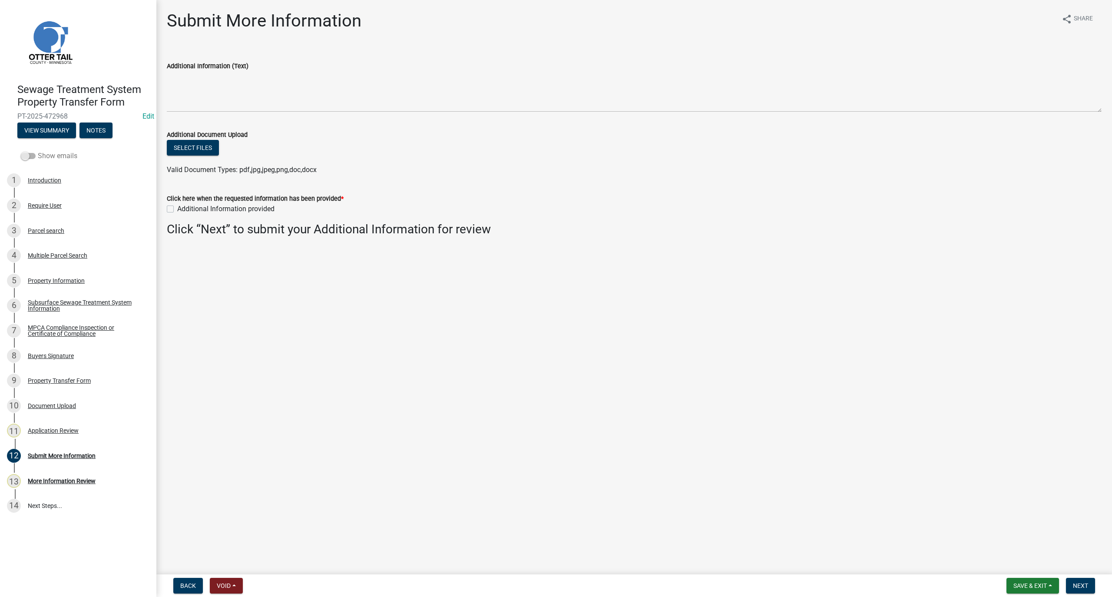
click at [32, 155] on span at bounding box center [28, 156] width 15 height 6
click at [38, 151] on input "Show emails" at bounding box center [38, 151] width 0 height 0
click at [64, 479] on div "More Information Required Email" at bounding box center [72, 481] width 89 height 6
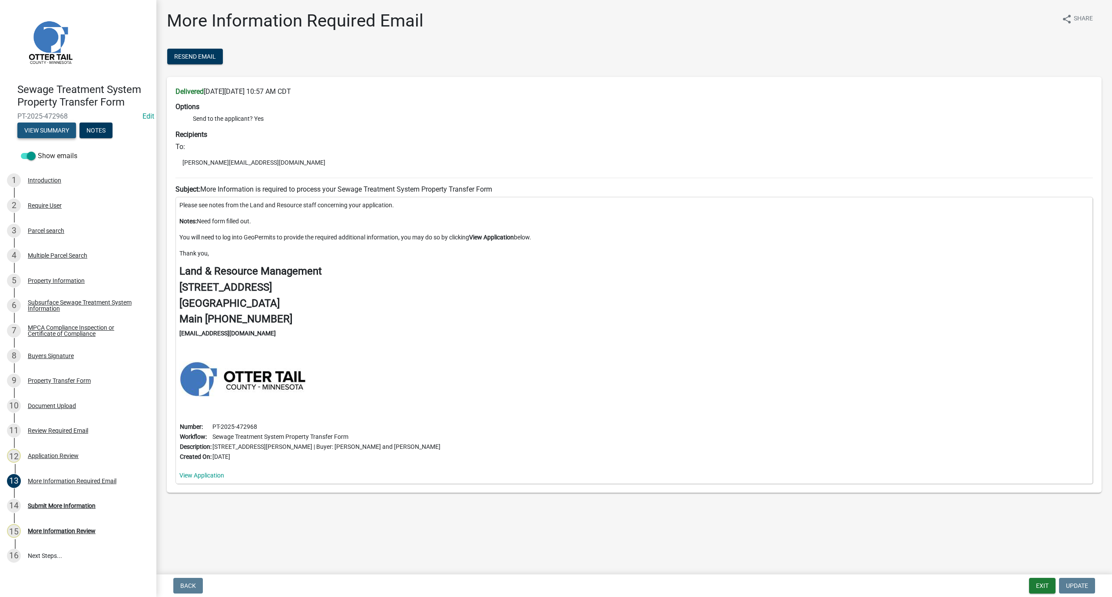
click at [39, 129] on button "View Summary" at bounding box center [46, 130] width 59 height 16
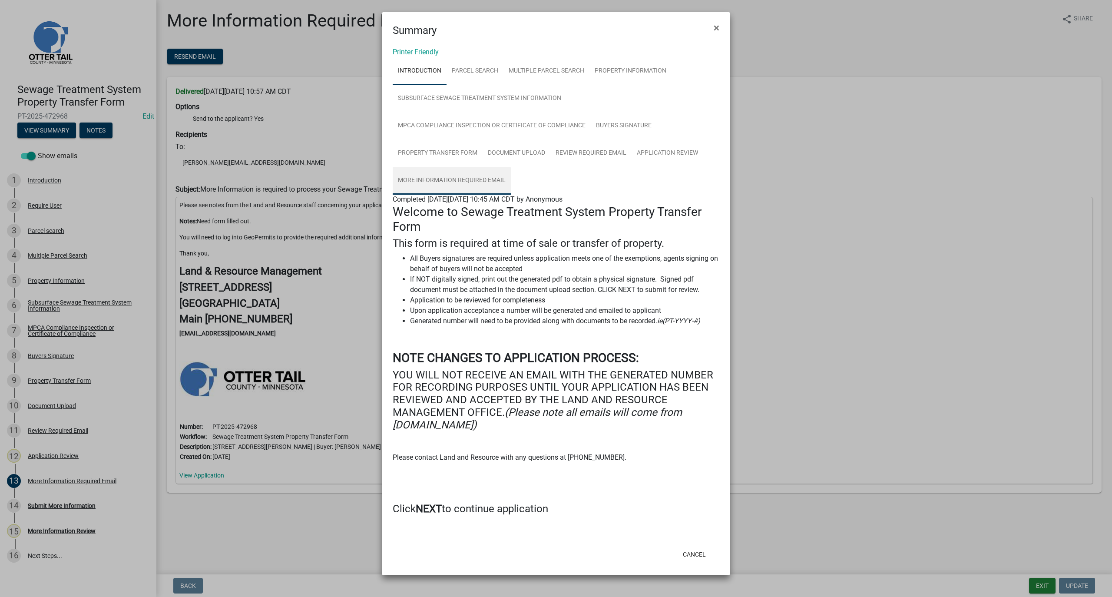
click at [448, 179] on link "More Information Required Email" at bounding box center [452, 181] width 118 height 28
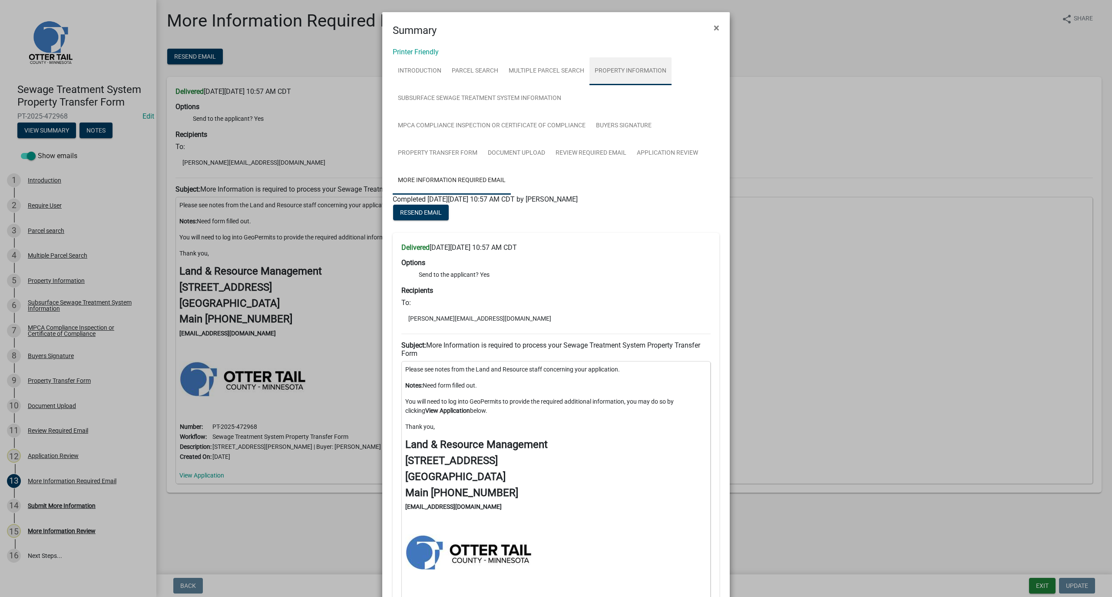
click at [628, 72] on link "Property Information" at bounding box center [630, 71] width 82 height 28
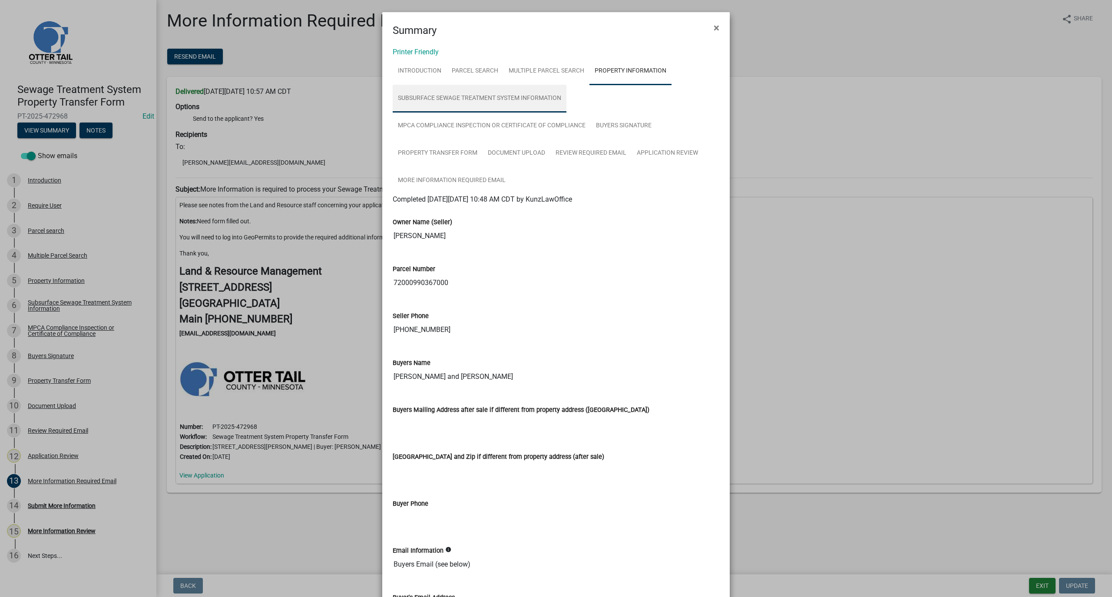
click at [468, 101] on link "Subsurface Sewage Treatment System Information" at bounding box center [480, 99] width 174 height 28
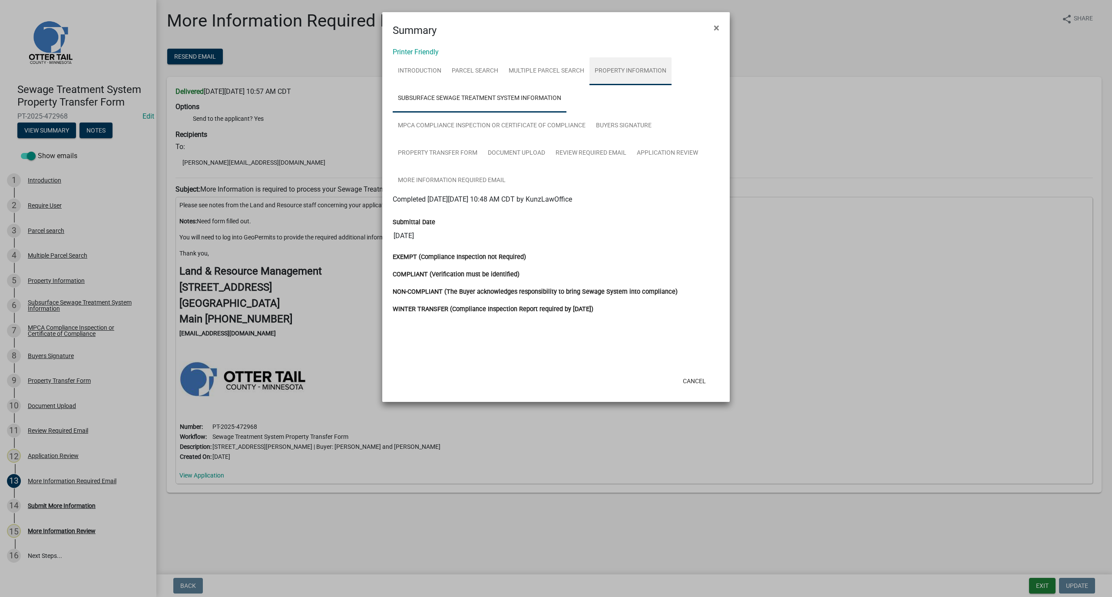
click at [624, 76] on link "Property Information" at bounding box center [630, 71] width 82 height 28
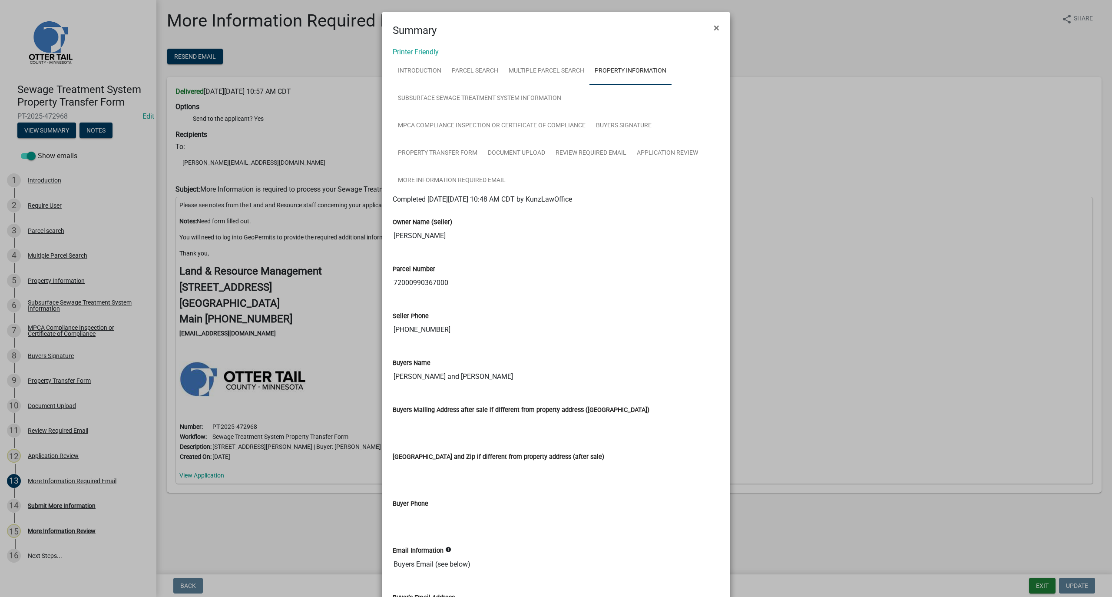
click at [33, 208] on ngb-modal-window "Summary × Printer Friendly Introduction Parcel search Multiple Parcel Search Pr…" at bounding box center [556, 298] width 1112 height 597
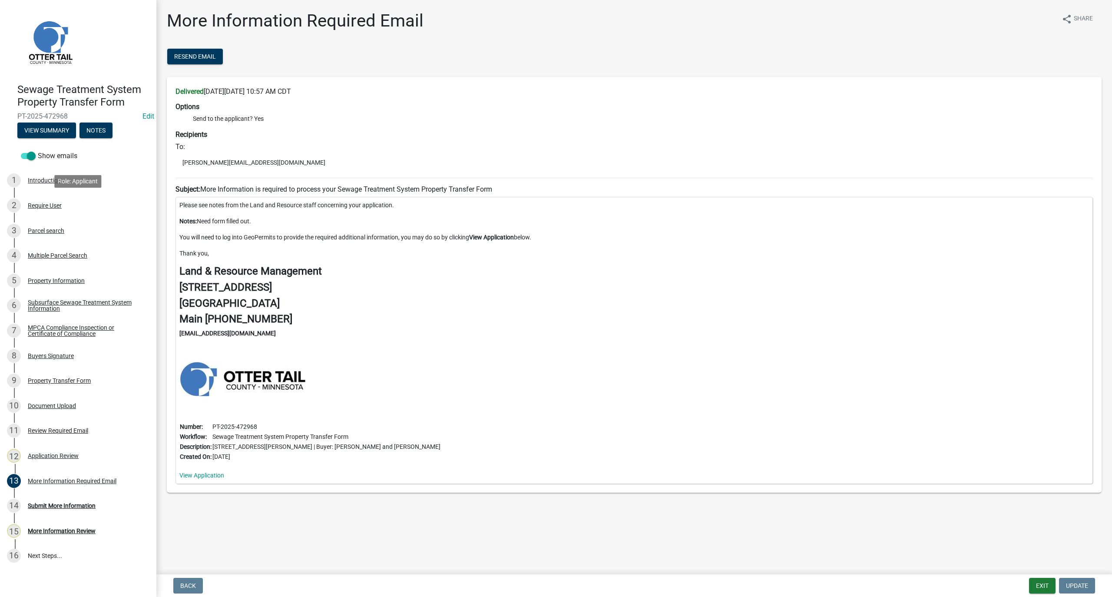
click at [33, 208] on div "Require User" at bounding box center [45, 205] width 34 height 6
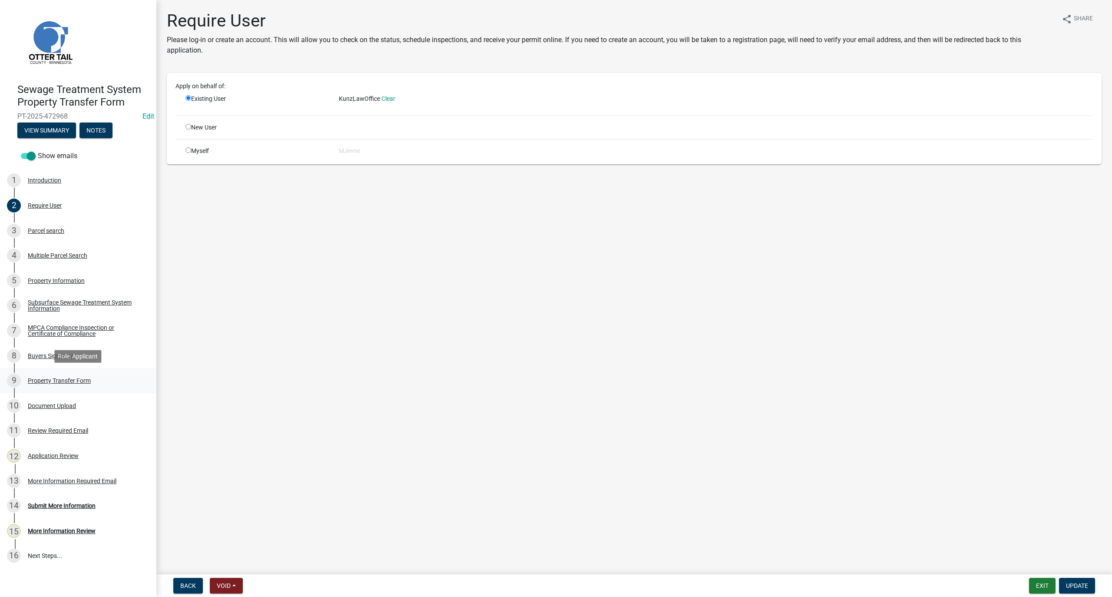
click at [65, 380] on div "Property Transfer Form" at bounding box center [59, 380] width 63 height 6
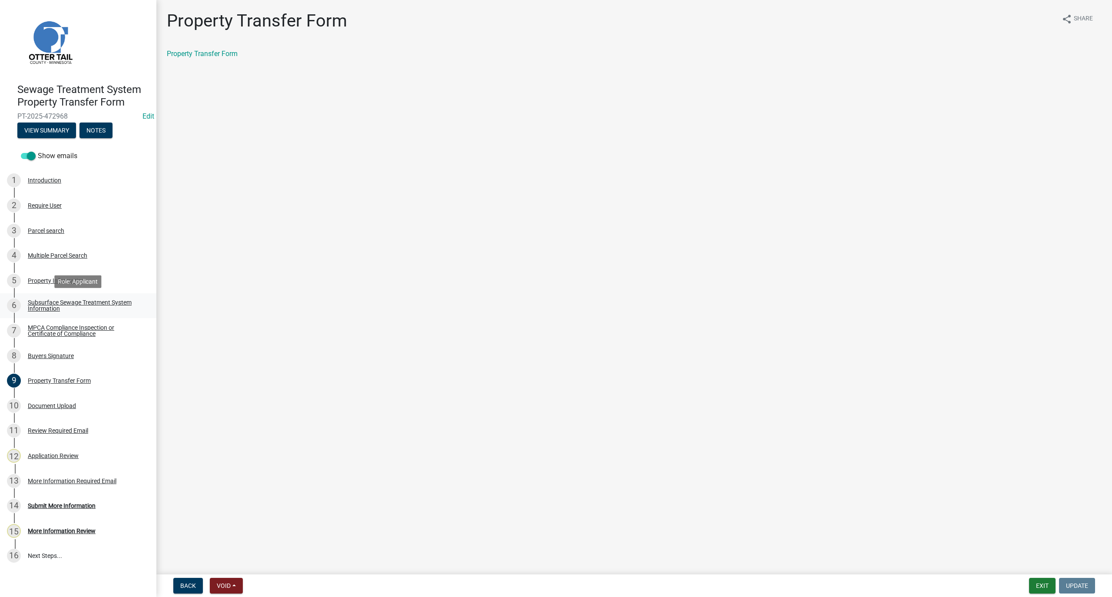
click at [47, 299] on div "Subsurface Sewage Treatment System Information" at bounding box center [85, 305] width 115 height 12
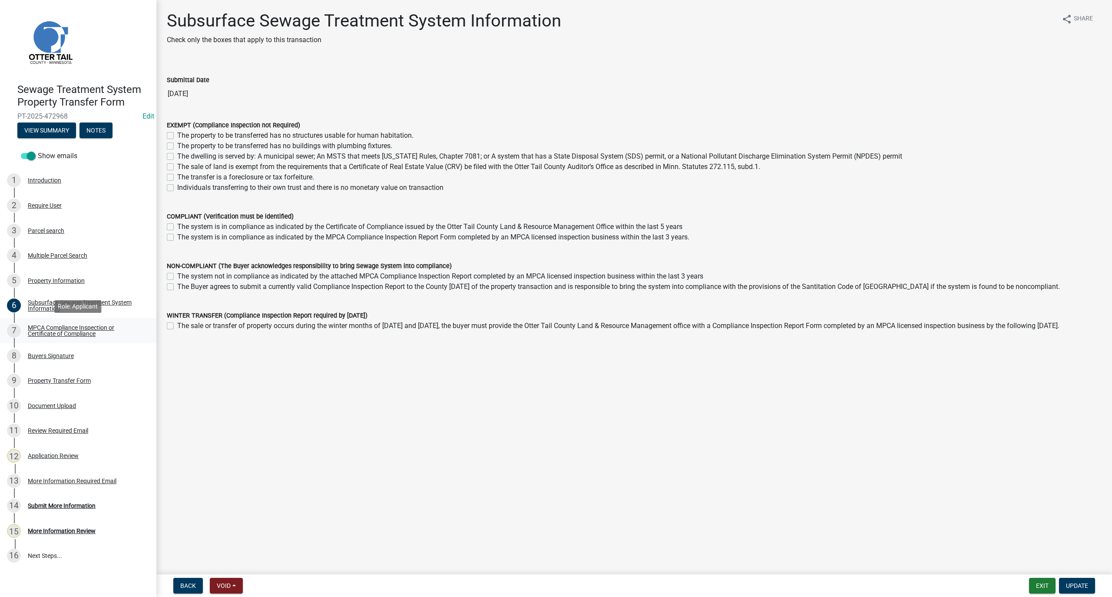
click at [46, 333] on div "MPCA Compliance Inspection or Certificate of Compliance" at bounding box center [85, 330] width 115 height 12
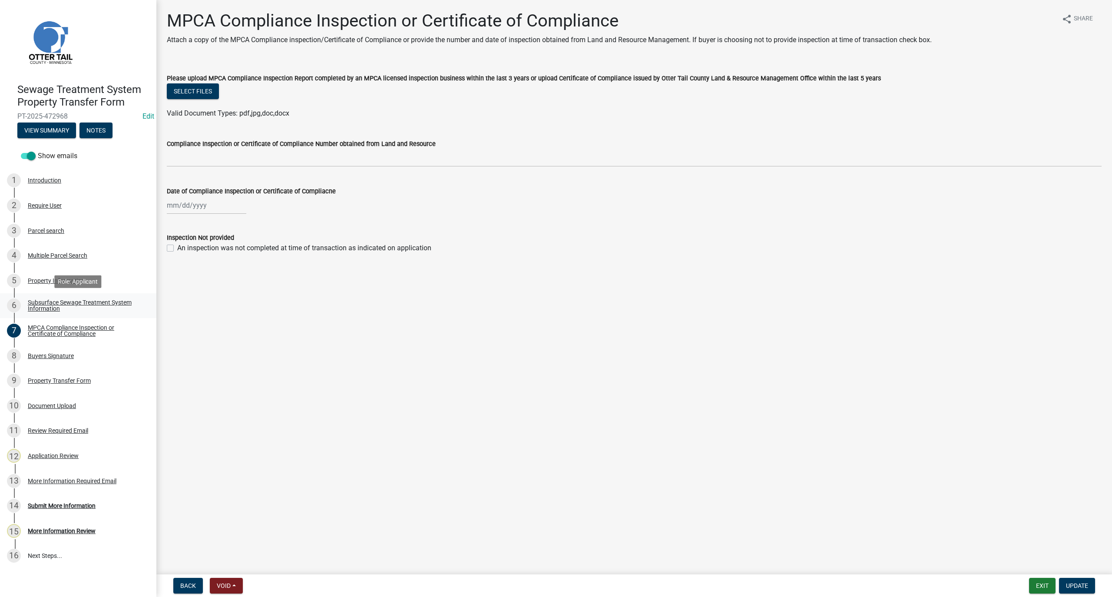
click at [49, 301] on div "Subsurface Sewage Treatment System Information" at bounding box center [85, 305] width 115 height 12
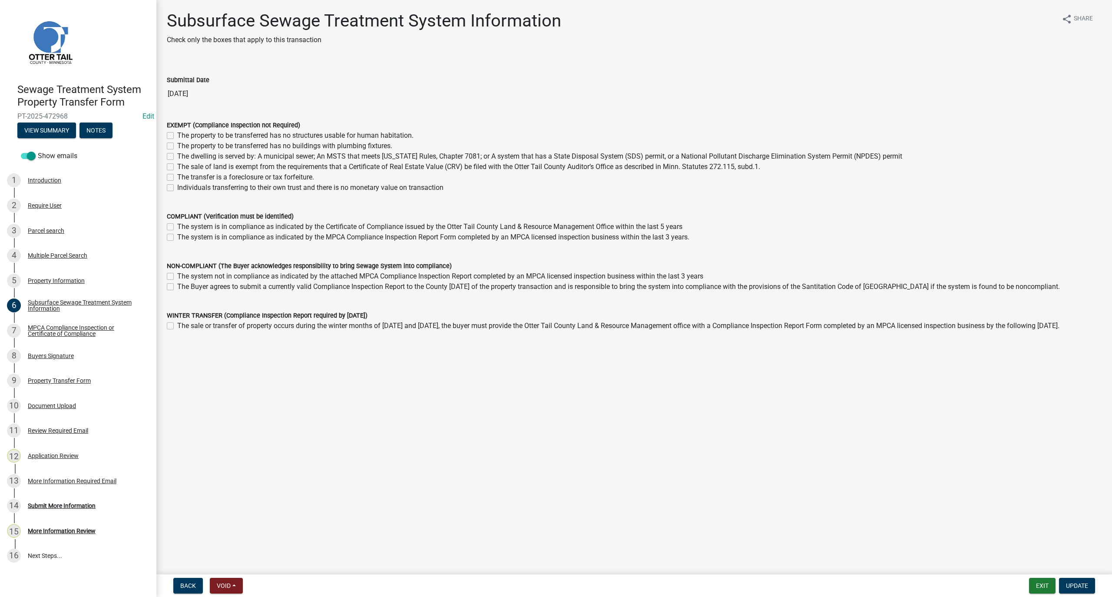
click at [177, 168] on label "The sale of land is exempt from the requirements that a Certificate of Real Est…" at bounding box center [468, 167] width 583 height 10
click at [177, 167] on input "The sale of land is exempt from the requirements that a Certificate of Real Est…" at bounding box center [180, 165] width 6 height 6
checkbox input "true"
checkbox input "false"
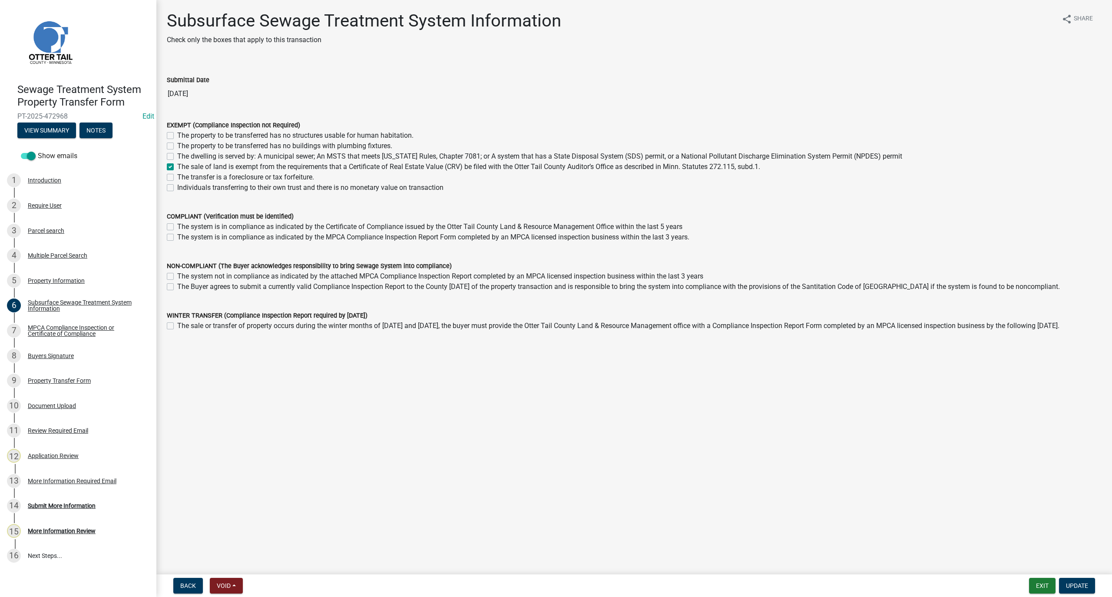
checkbox input "false"
checkbox input "true"
checkbox input "false"
click at [1075, 588] on span "Update" at bounding box center [1077, 585] width 22 height 7
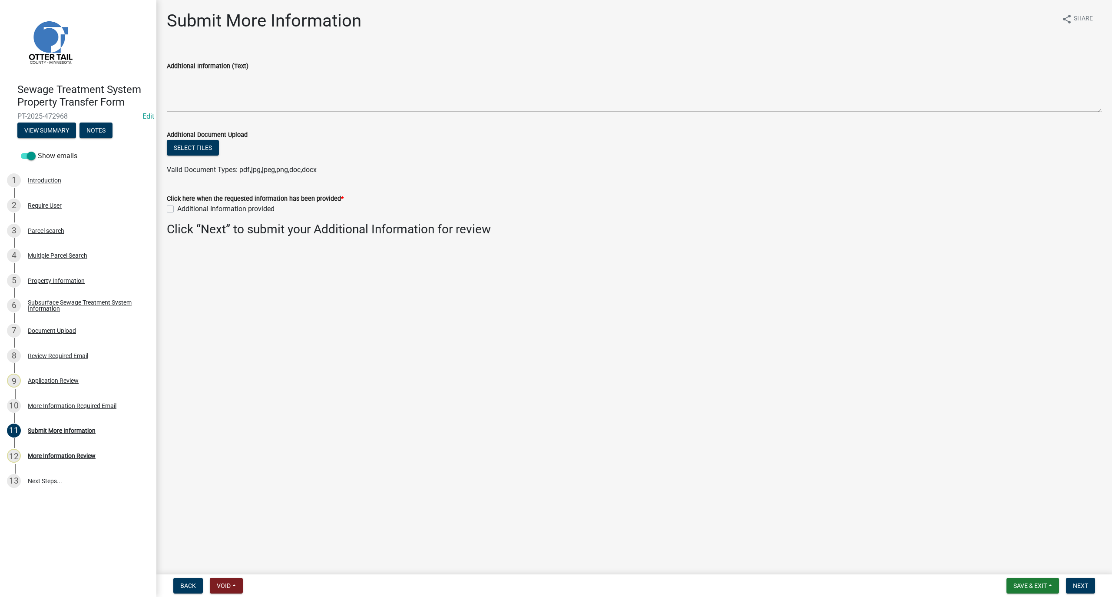
click at [177, 205] on label "Additional Information provided" at bounding box center [225, 209] width 97 height 10
click at [177, 205] on input "Additional Information provided" at bounding box center [180, 207] width 6 height 6
checkbox input "true"
click at [1077, 589] on button "Next" at bounding box center [1080, 586] width 29 height 16
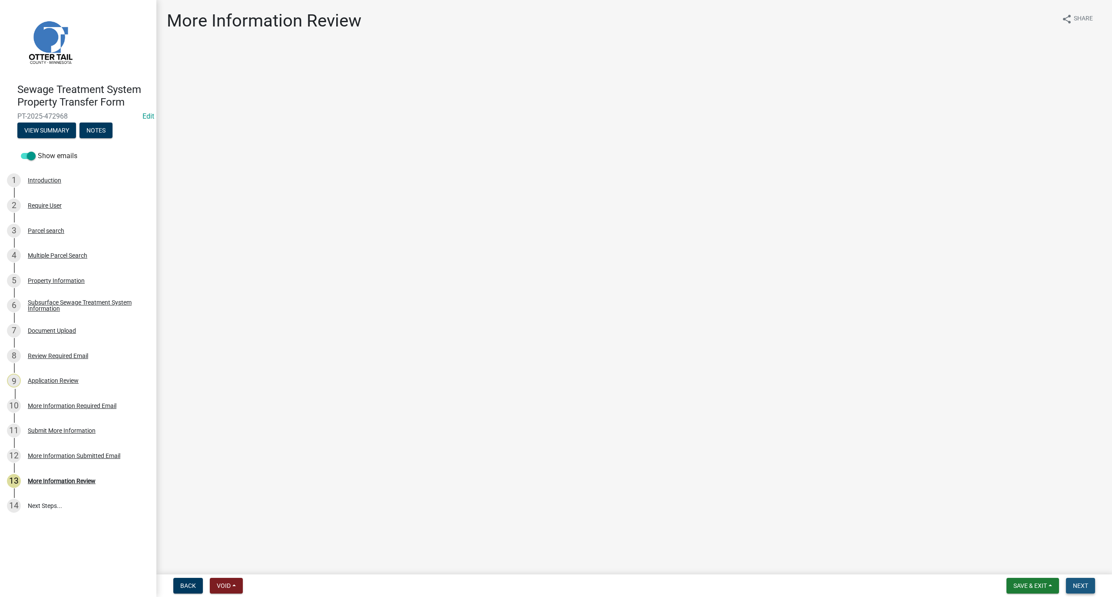
click at [1076, 589] on span "Next" at bounding box center [1080, 585] width 15 height 7
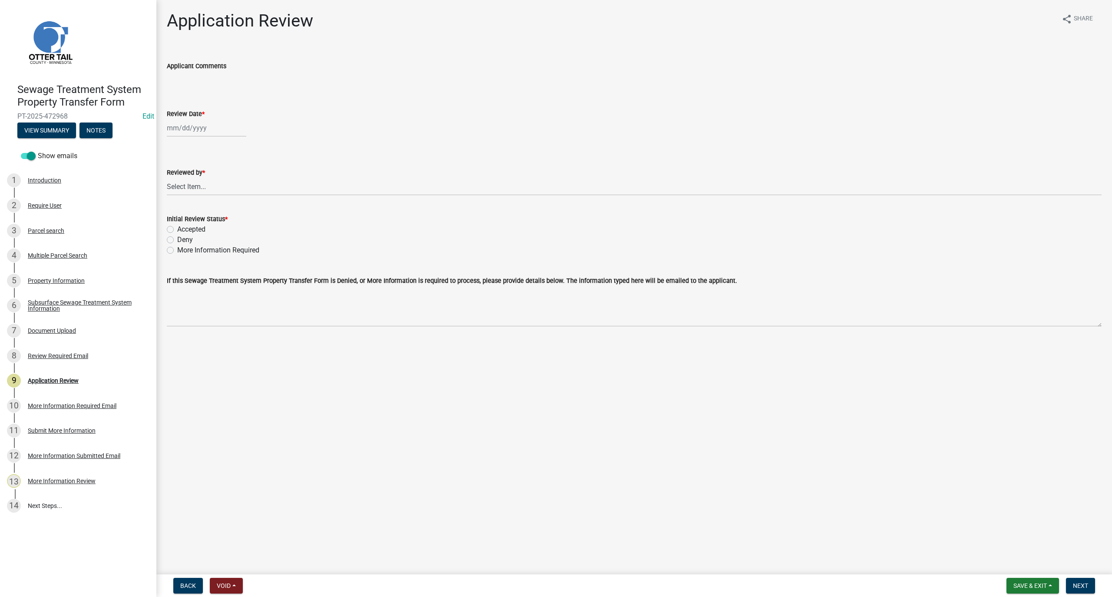
select select "9"
select select "2025"
click at [202, 129] on div "[PERSON_NAME] Feb Mar Apr [PERSON_NAME][DATE] Oct Nov [DATE] 1526 1527 1528 152…" at bounding box center [206, 128] width 79 height 18
click at [218, 188] on div "11" at bounding box center [217, 188] width 14 height 14
type input "[DATE]"
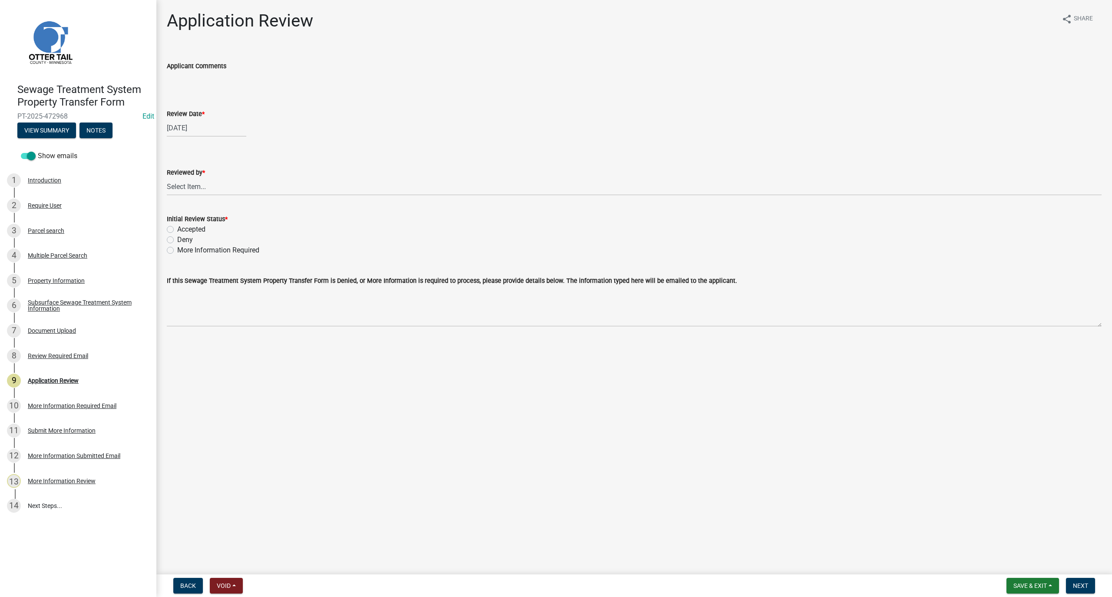
click at [191, 176] on label "Reviewed by *" at bounding box center [186, 173] width 38 height 6
click at [191, 178] on select "Select Item... [PERSON_NAME] [PERSON_NAME] [PERSON_NAME] [PERSON_NAME] [PERSON_…" at bounding box center [634, 187] width 935 height 18
click at [178, 188] on select "Select Item... [PERSON_NAME] [PERSON_NAME] [PERSON_NAME] [PERSON_NAME] [PERSON_…" at bounding box center [634, 187] width 935 height 18
click at [167, 178] on select "Select Item... [PERSON_NAME] [PERSON_NAME] [PERSON_NAME] [PERSON_NAME] [PERSON_…" at bounding box center [634, 187] width 935 height 18
select select "b4c12476-3918-4c31-b34d-126d47b866fd"
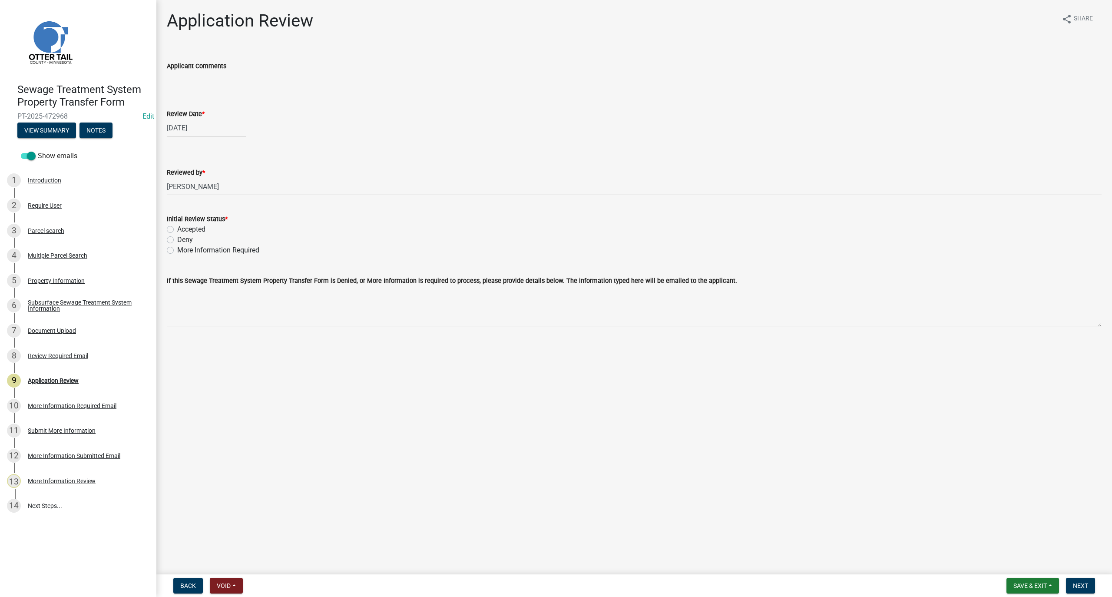
click at [177, 228] on label "Accepted" at bounding box center [191, 229] width 28 height 10
click at [177, 228] on input "Accepted" at bounding box center [180, 227] width 6 height 6
radio input "true"
click at [1077, 586] on span "Next" at bounding box center [1080, 585] width 15 height 7
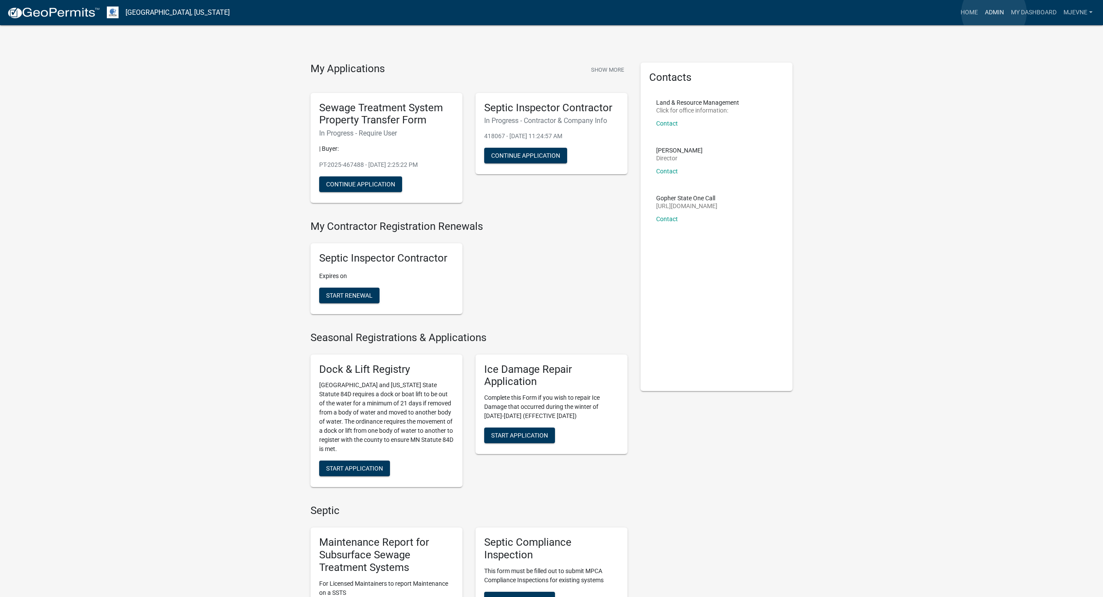
click at [994, 13] on link "Admin" at bounding box center [995, 12] width 26 height 17
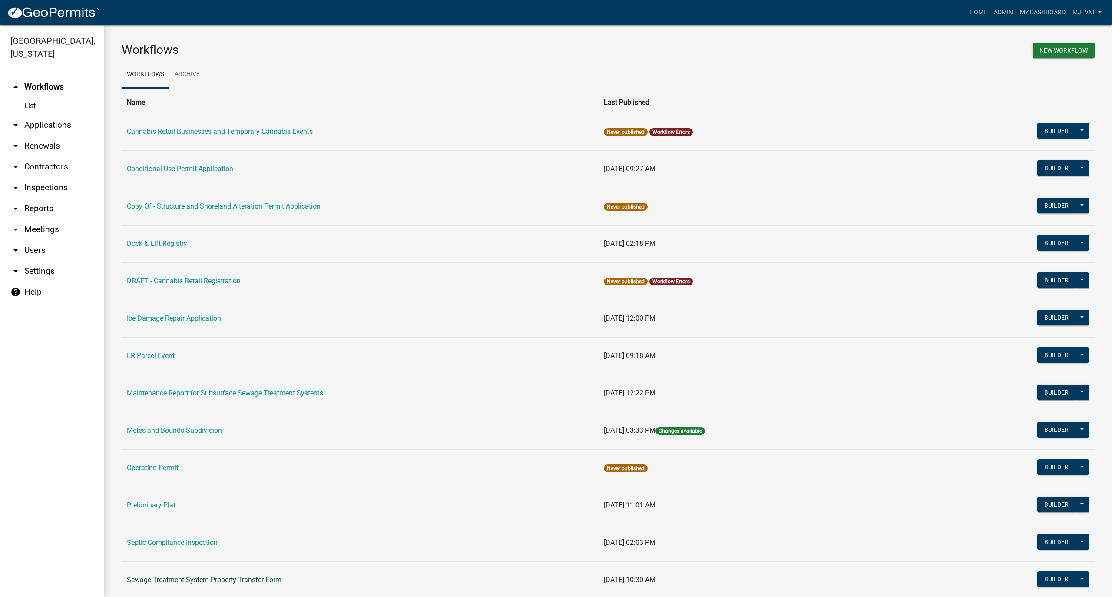
click at [205, 578] on link "Sewage Treatment System Property Transfer Form" at bounding box center [204, 579] width 155 height 8
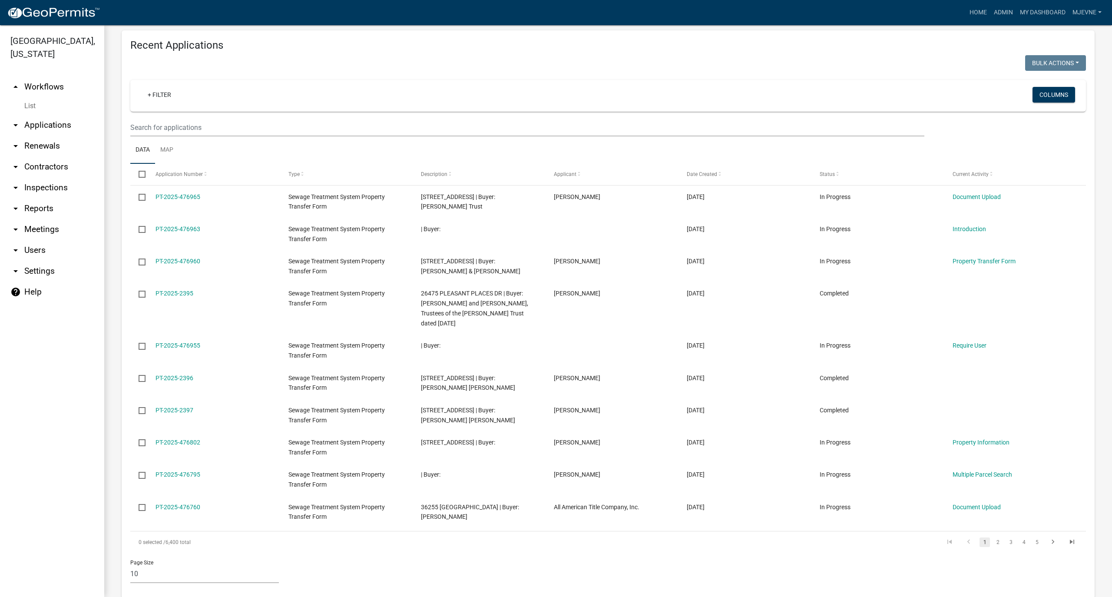
scroll to position [324, 0]
click at [1047, 536] on icon "go to next page" at bounding box center [1052, 541] width 11 height 10
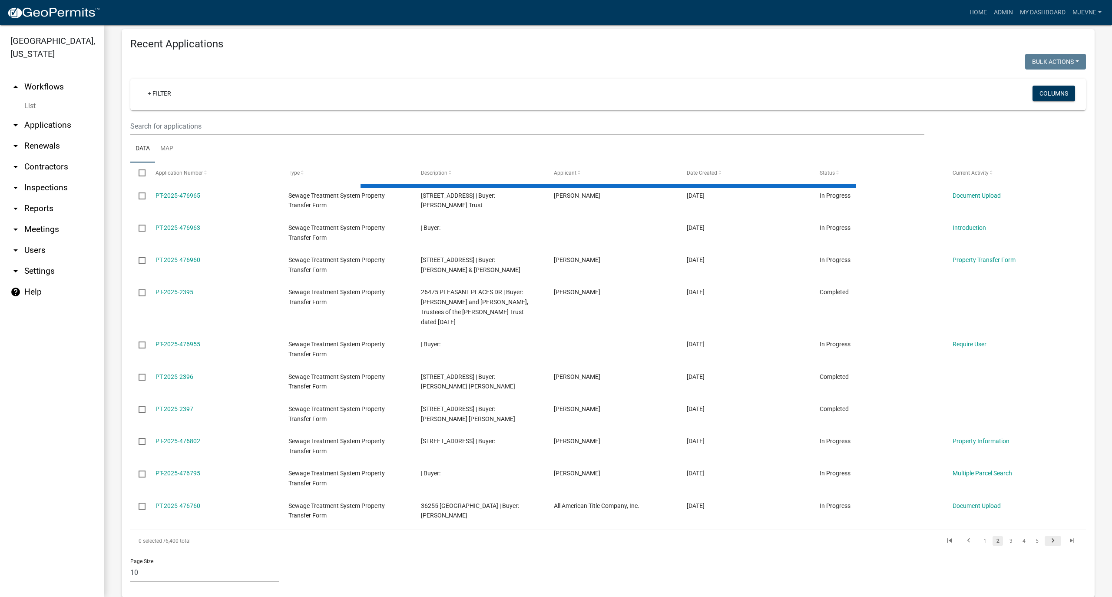
scroll to position [321, 0]
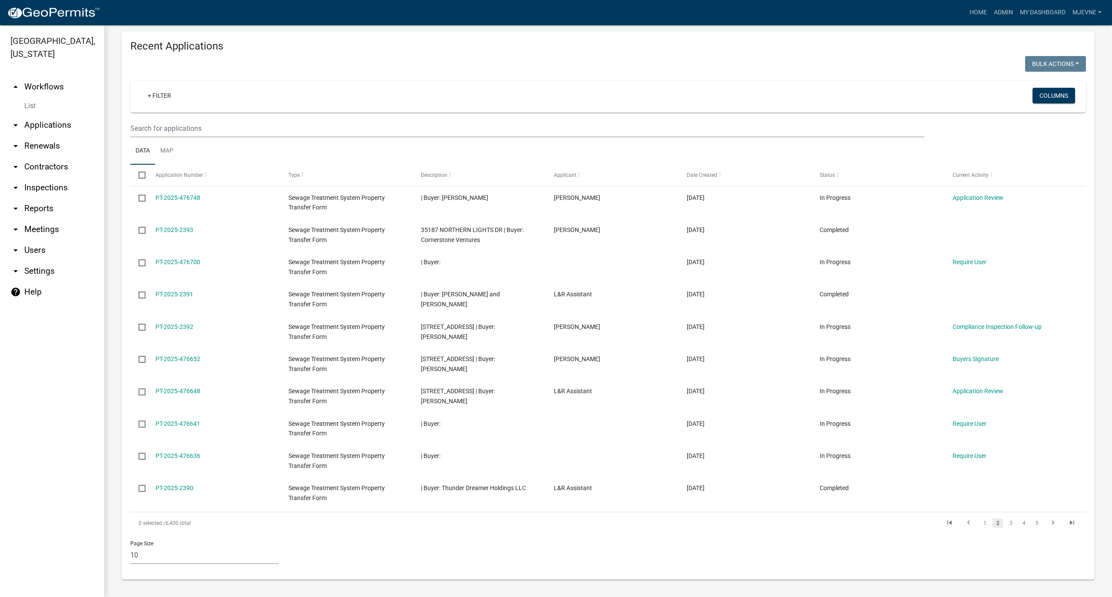
click at [1043, 531] on div "0 selected / 6,400 total 1 2 3 4 5" at bounding box center [607, 523] width 955 height 22
click at [1047, 526] on icon "go to next page" at bounding box center [1052, 524] width 11 height 10
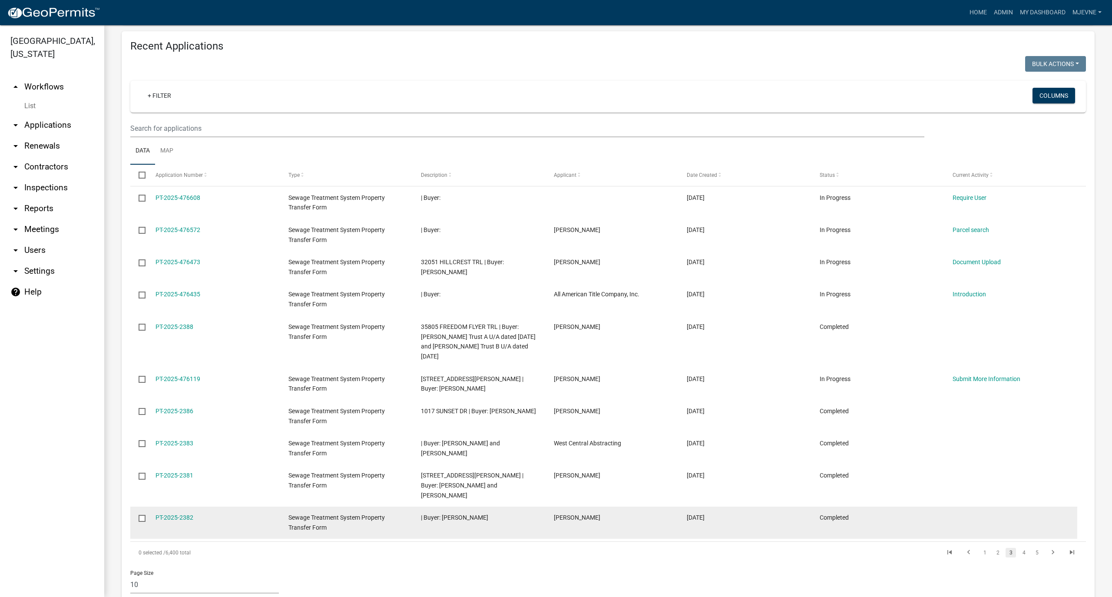
click at [1045, 526] on datatable-body-cell at bounding box center [1010, 522] width 133 height 32
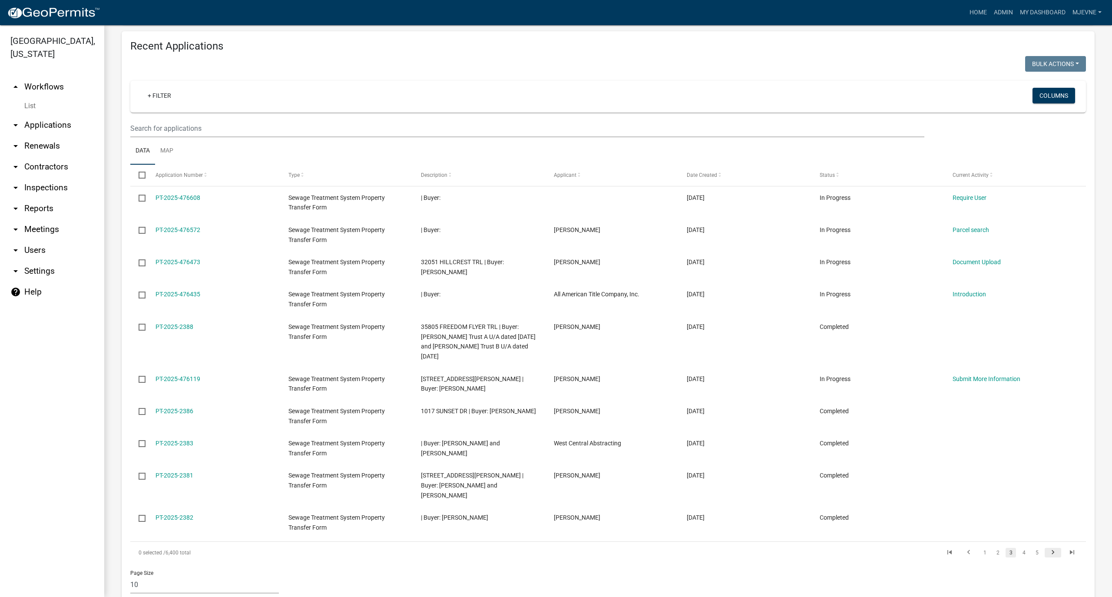
click at [1047, 548] on icon "go to next page" at bounding box center [1052, 553] width 11 height 10
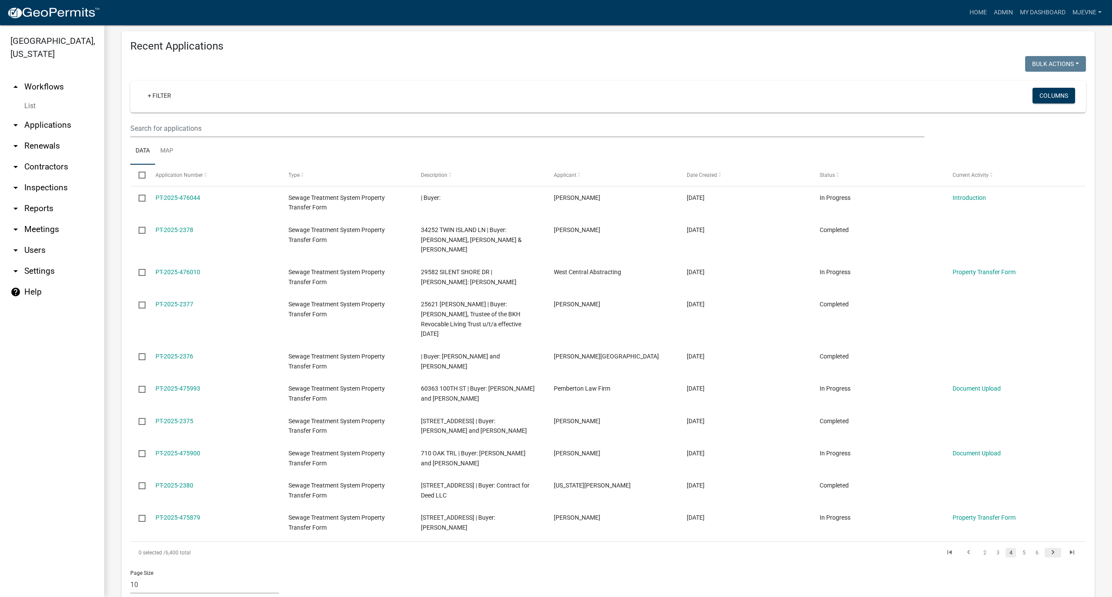
click at [1047, 553] on icon "go to next page" at bounding box center [1052, 553] width 11 height 10
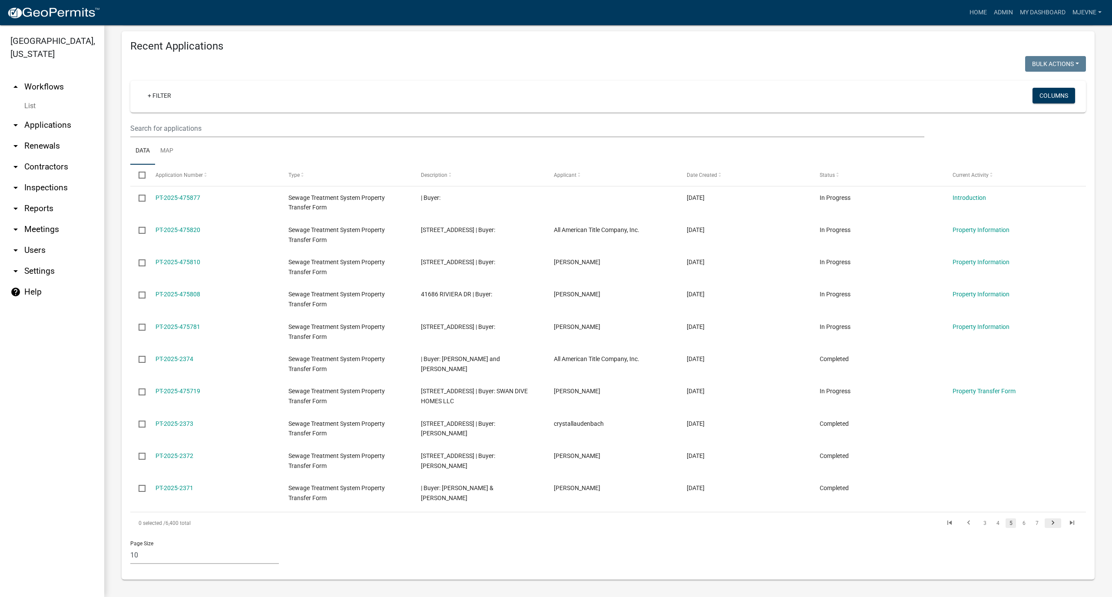
click at [1047, 529] on icon "go to next page" at bounding box center [1052, 524] width 11 height 10
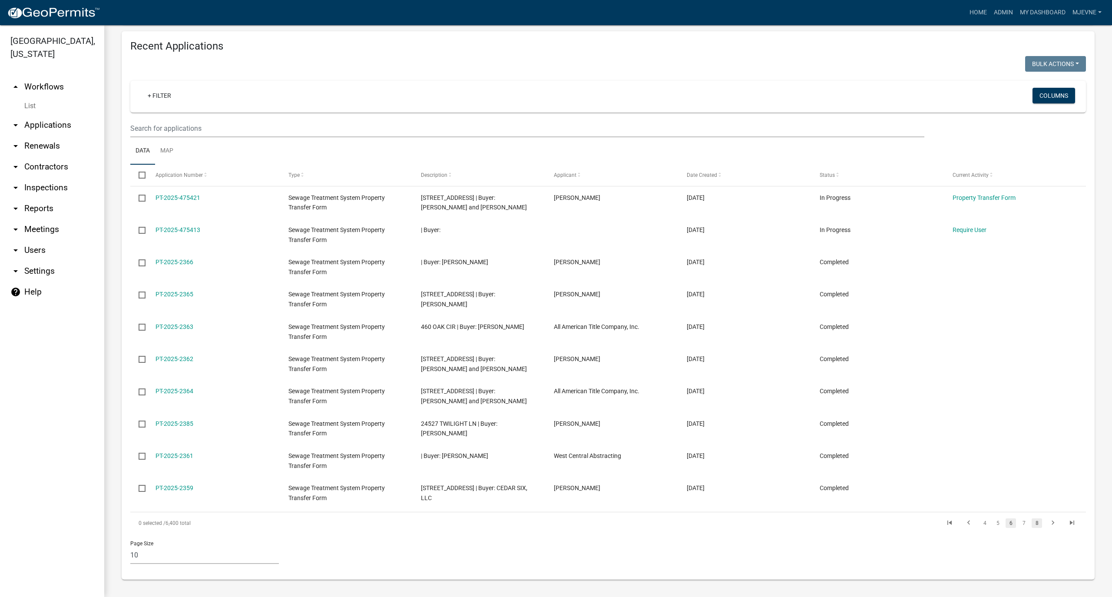
click at [1031, 525] on link "8" at bounding box center [1036, 523] width 10 height 10
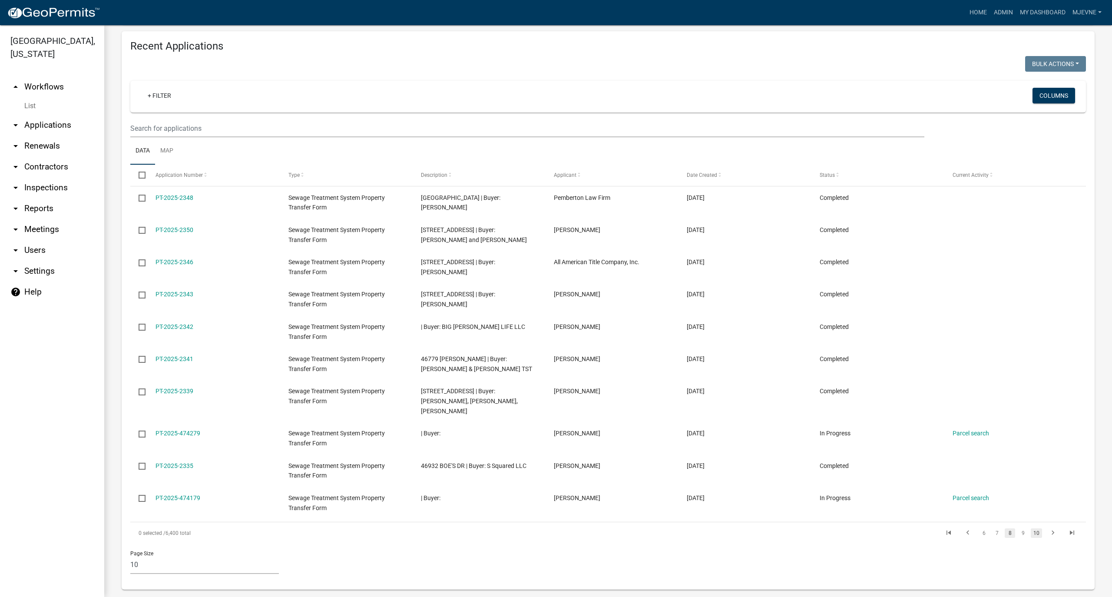
click at [1031, 528] on link "10" at bounding box center [1036, 533] width 11 height 10
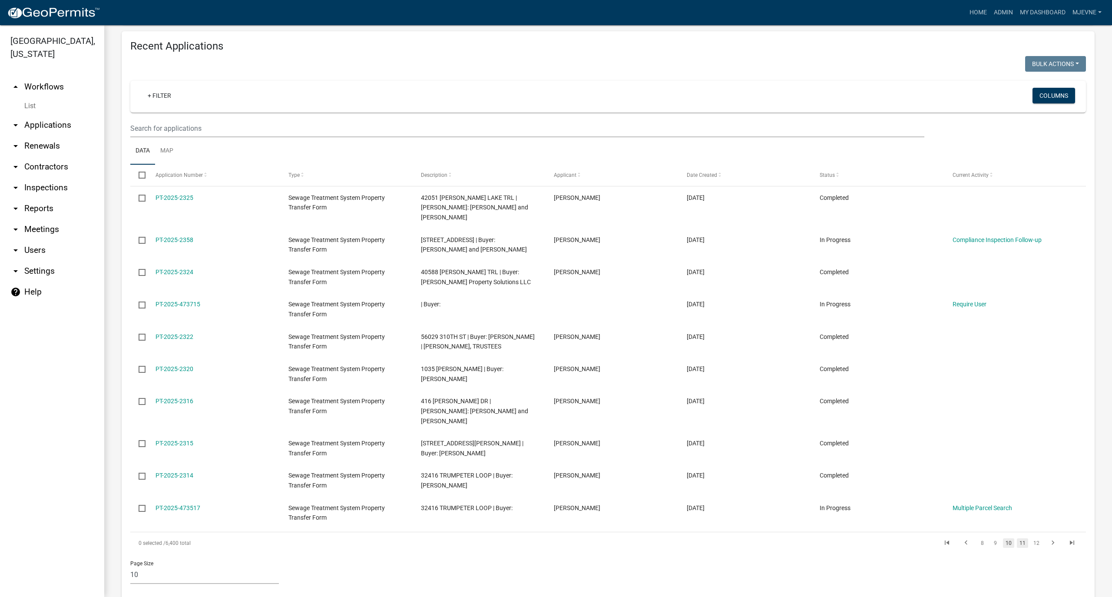
click at [1017, 538] on link "11" at bounding box center [1022, 543] width 11 height 10
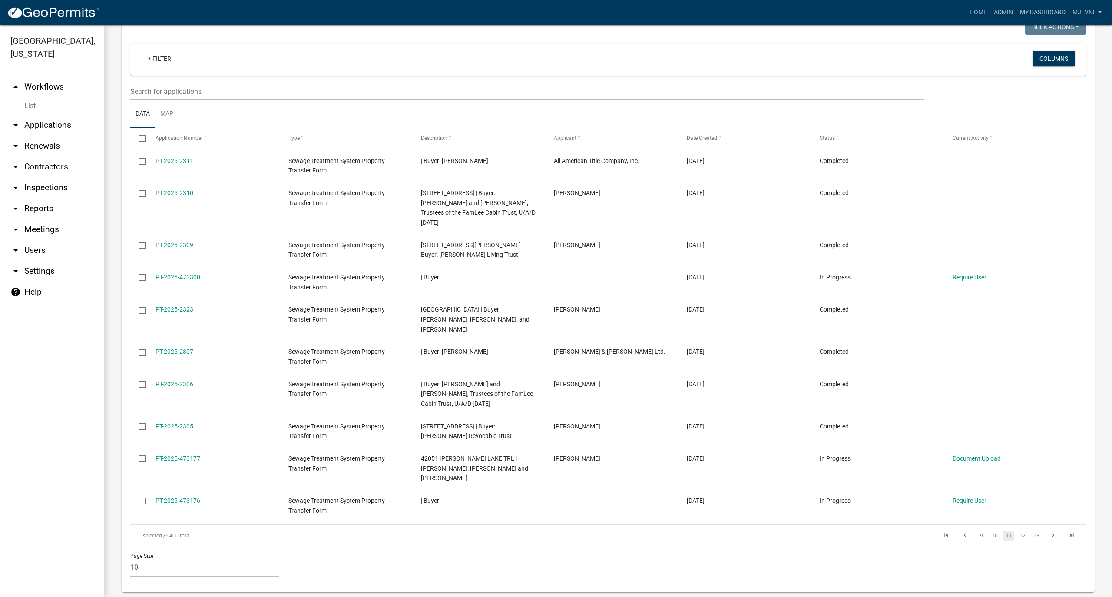
scroll to position [360, 0]
click at [1017, 529] on link "12" at bounding box center [1022, 534] width 11 height 10
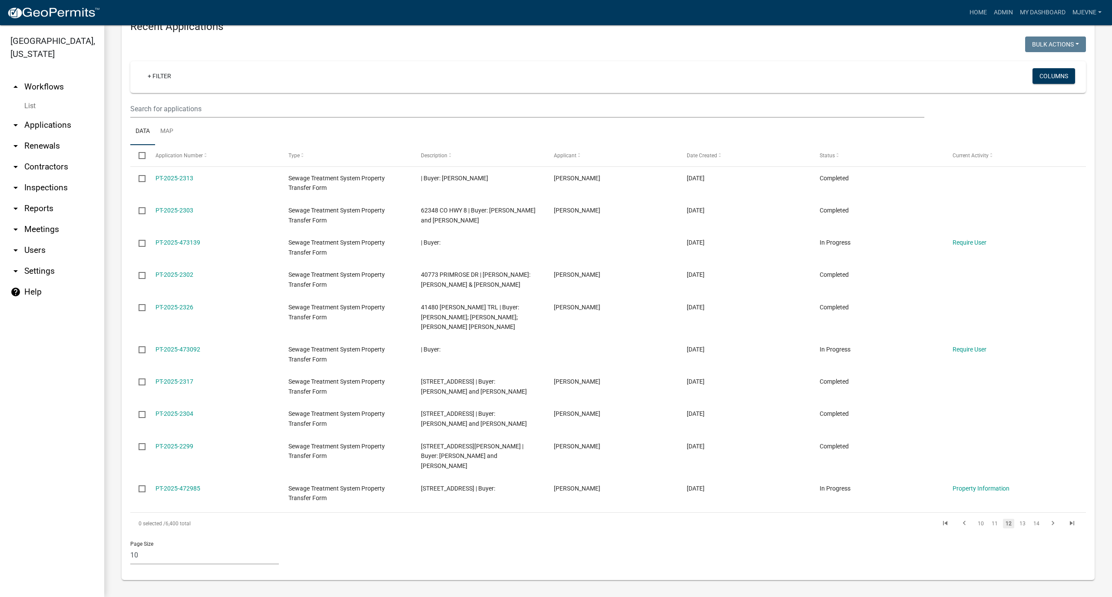
scroll to position [331, 0]
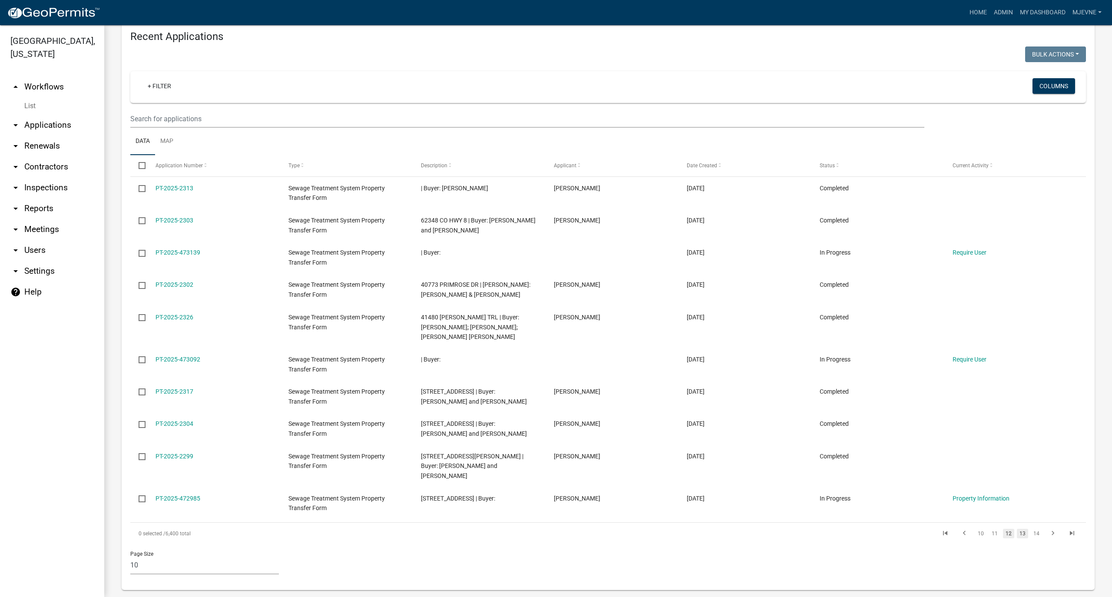
click at [1017, 529] on link "13" at bounding box center [1022, 534] width 11 height 10
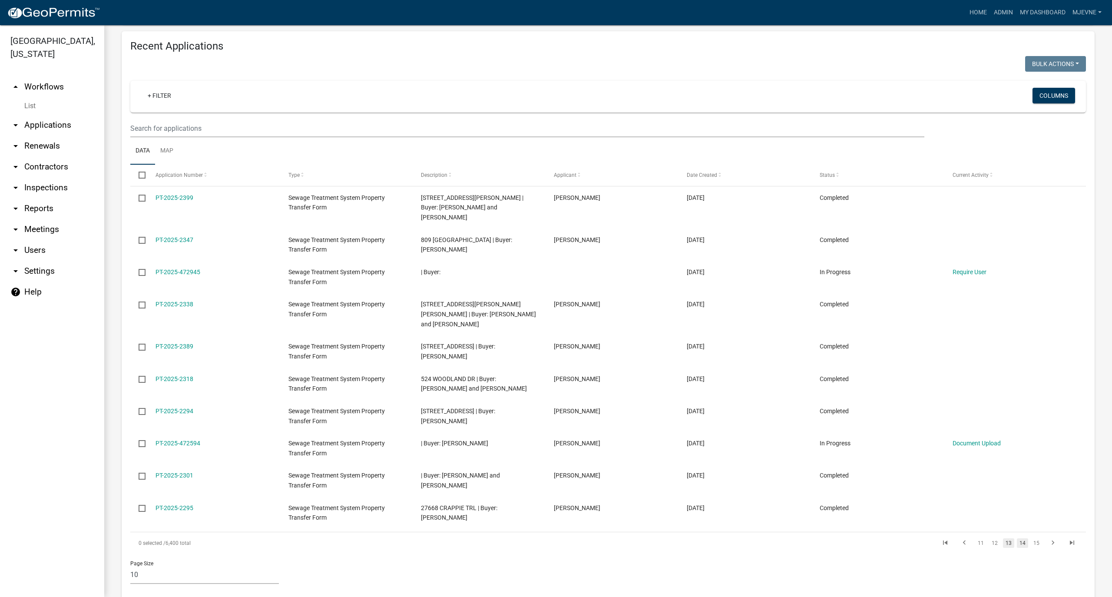
click at [1017, 538] on link "14" at bounding box center [1022, 543] width 11 height 10
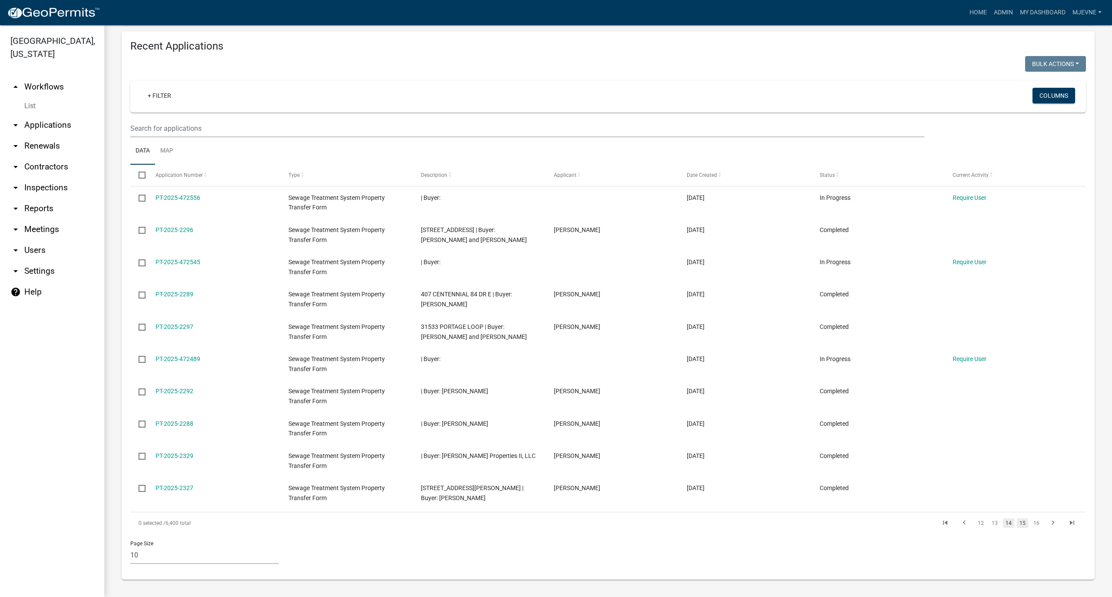
click at [1017, 522] on link "15" at bounding box center [1022, 523] width 11 height 10
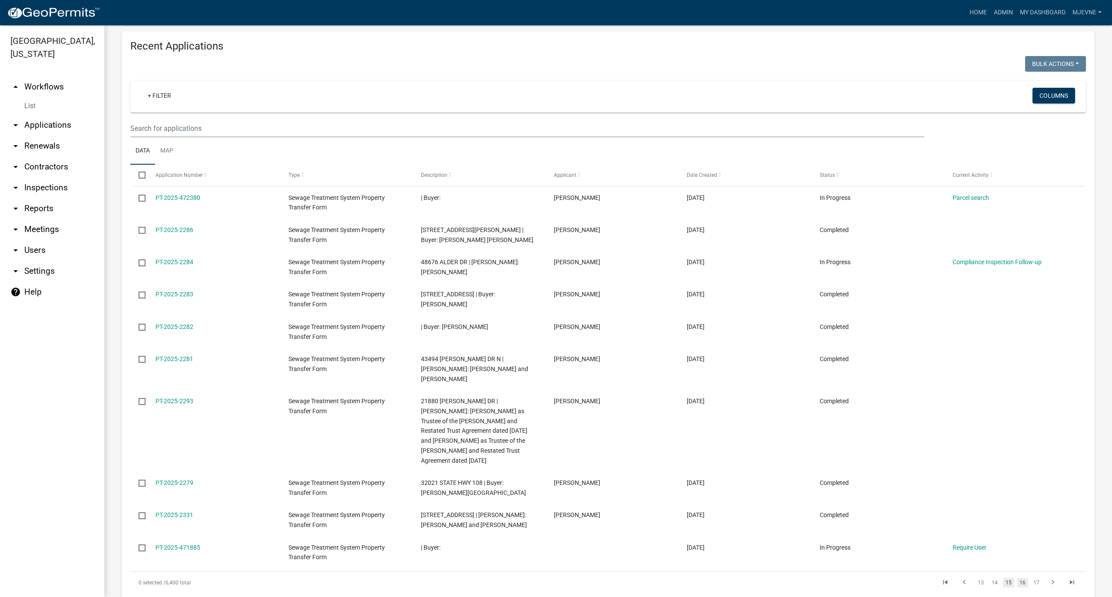
click at [1017, 578] on link "16" at bounding box center [1022, 583] width 11 height 10
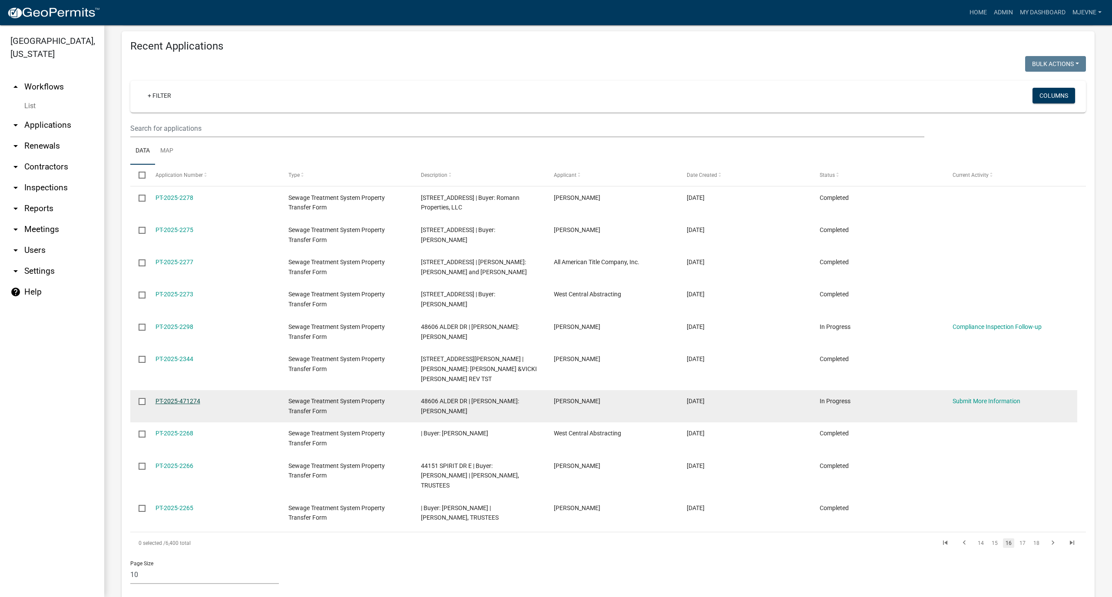
click at [162, 397] on link "PT-2025-471274" at bounding box center [177, 400] width 45 height 7
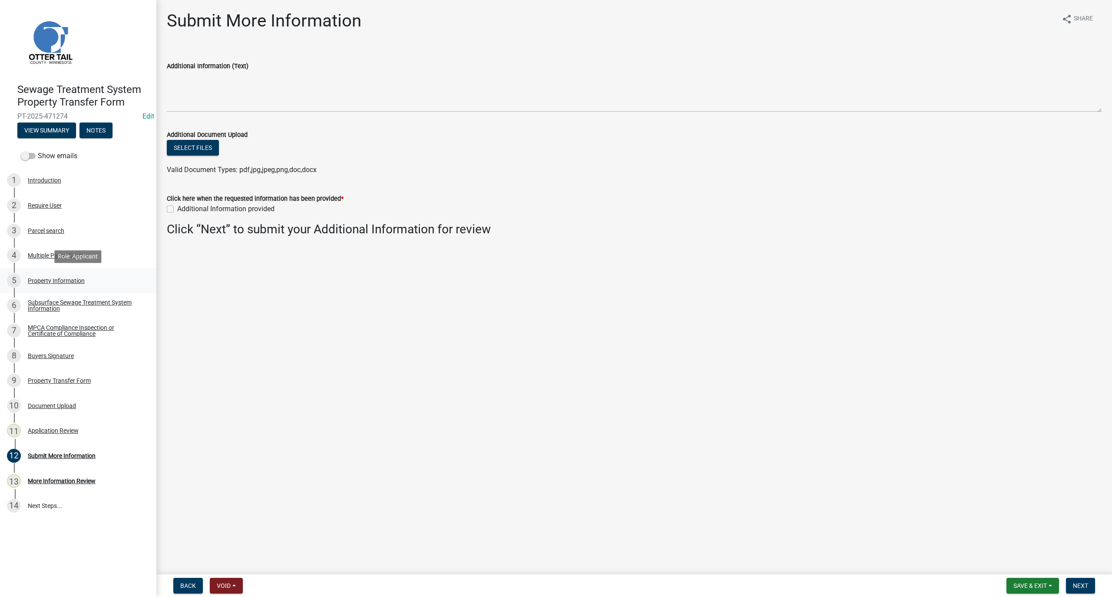
click at [43, 282] on div "Property Information" at bounding box center [56, 281] width 57 height 6
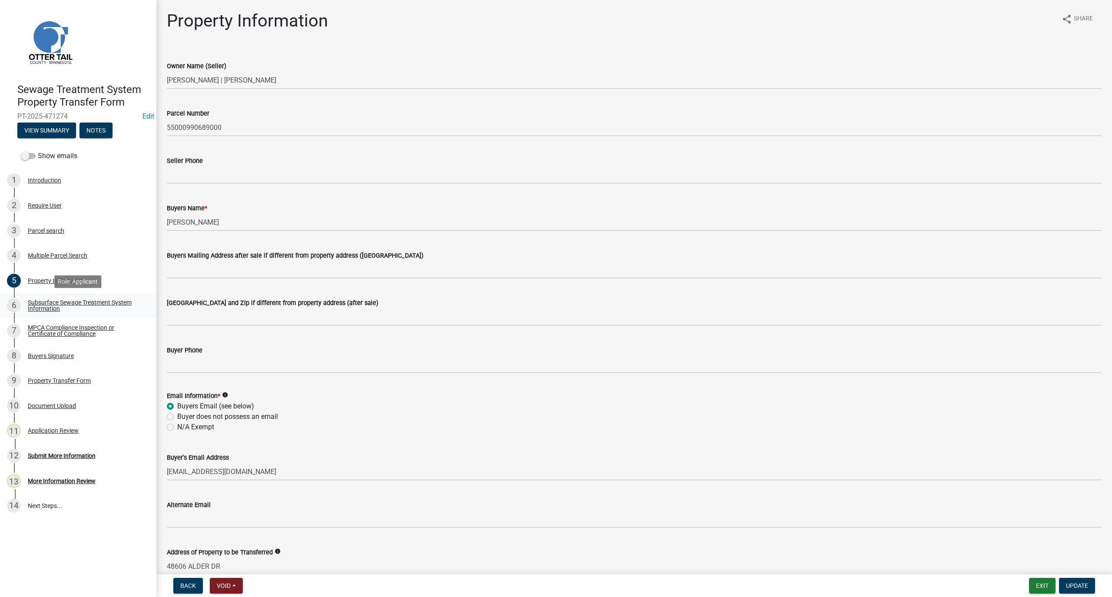
click at [42, 297] on link "6 Subsurface Sewage Treatment System Information" at bounding box center [78, 305] width 156 height 25
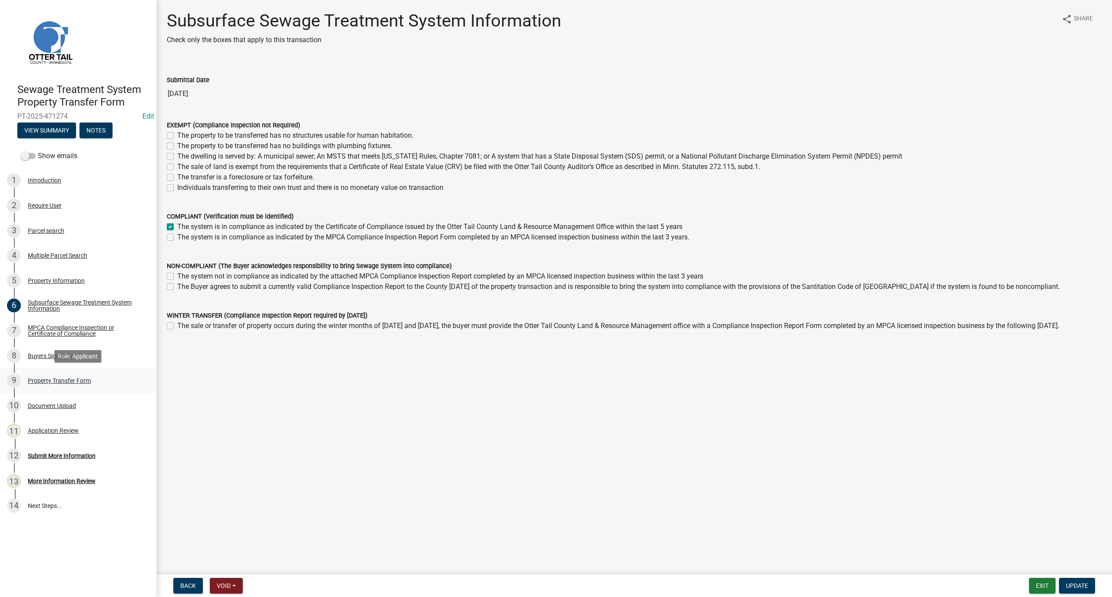
drag, startPoint x: 49, startPoint y: 331, endPoint x: 103, endPoint y: 381, distance: 74.4
click at [103, 381] on div "9 Property Transfer Form" at bounding box center [75, 381] width 136 height 14
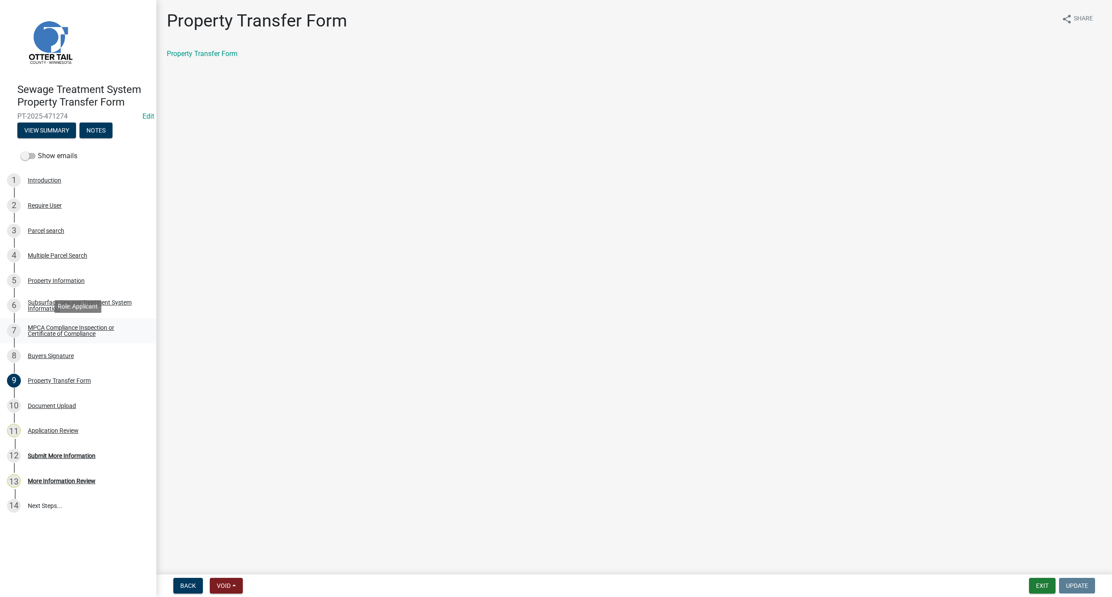
click at [38, 331] on div "MPCA Compliance Inspection or Certificate of Compliance" at bounding box center [85, 330] width 115 height 12
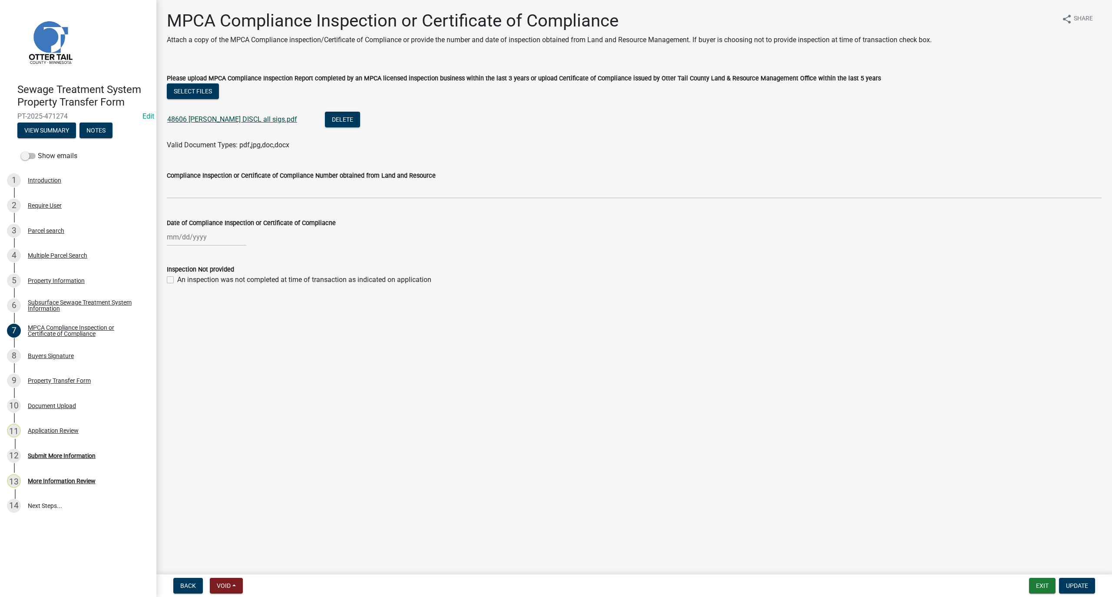
click at [221, 116] on link "48606 SEWER DISCL all sigs.pdf" at bounding box center [232, 119] width 130 height 8
click at [50, 281] on div "Property Information" at bounding box center [56, 281] width 57 height 6
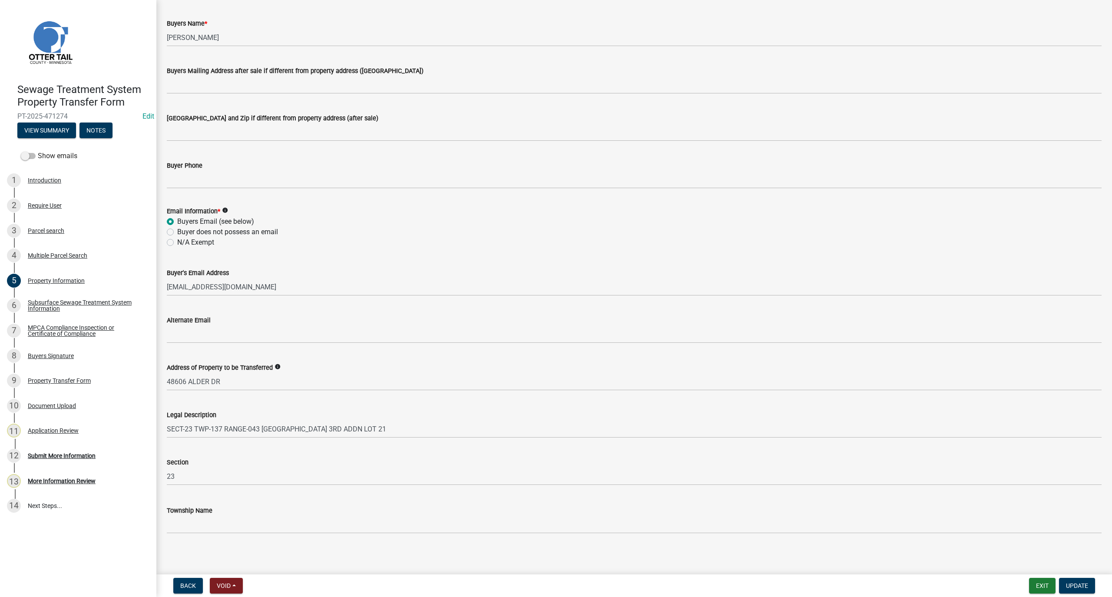
scroll to position [188, 0]
